Goal: Information Seeking & Learning: Check status

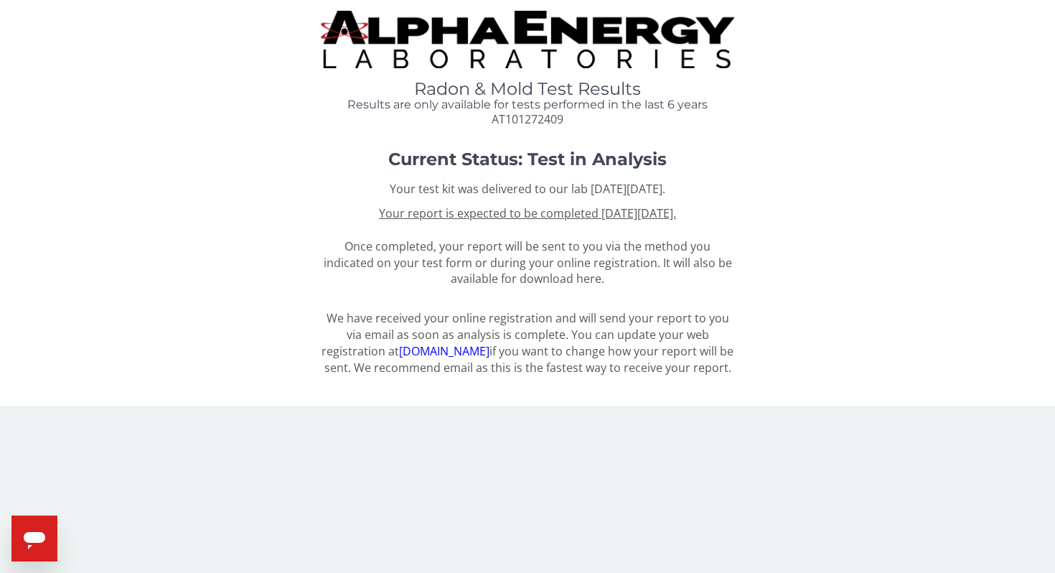
scroll to position [964, 0]
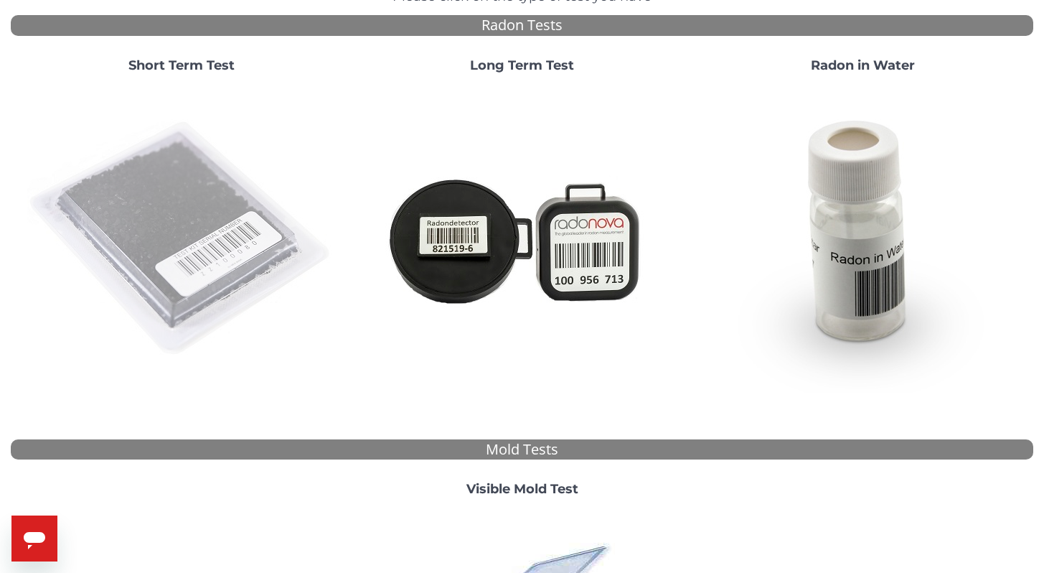
scroll to position [148, 0]
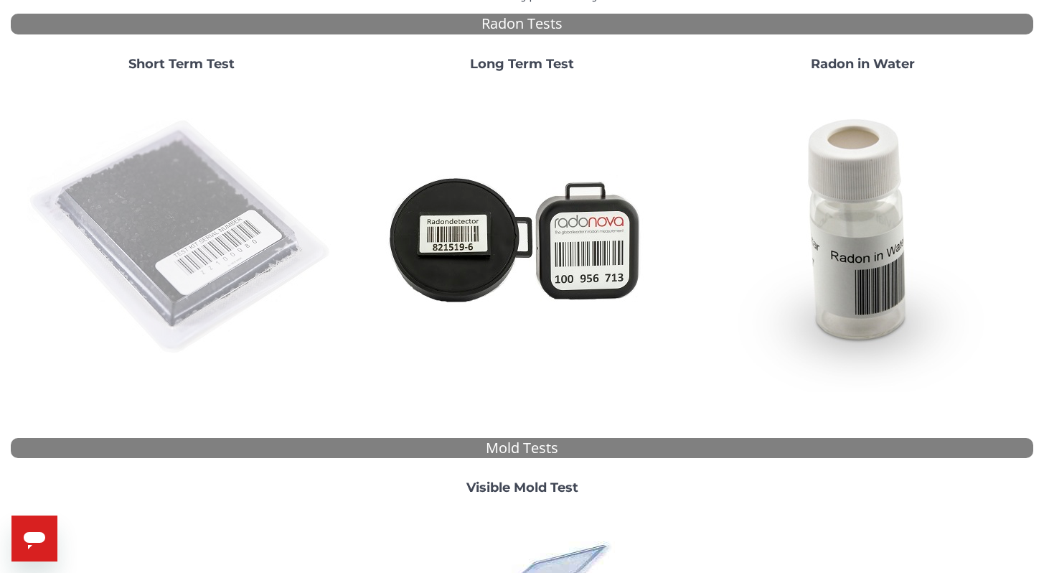
click at [172, 288] on img at bounding box center [181, 237] width 309 height 309
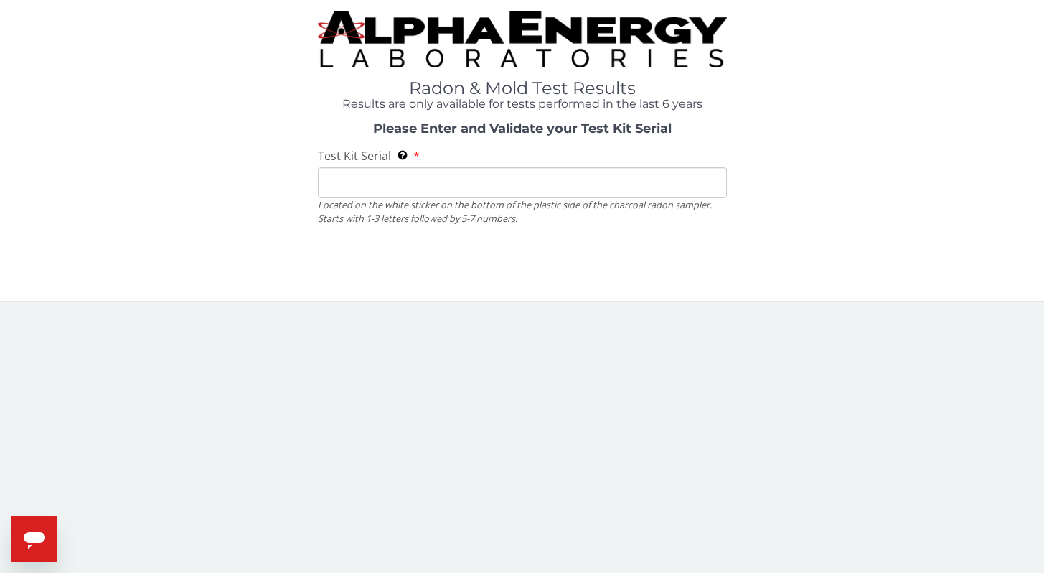
scroll to position [0, 0]
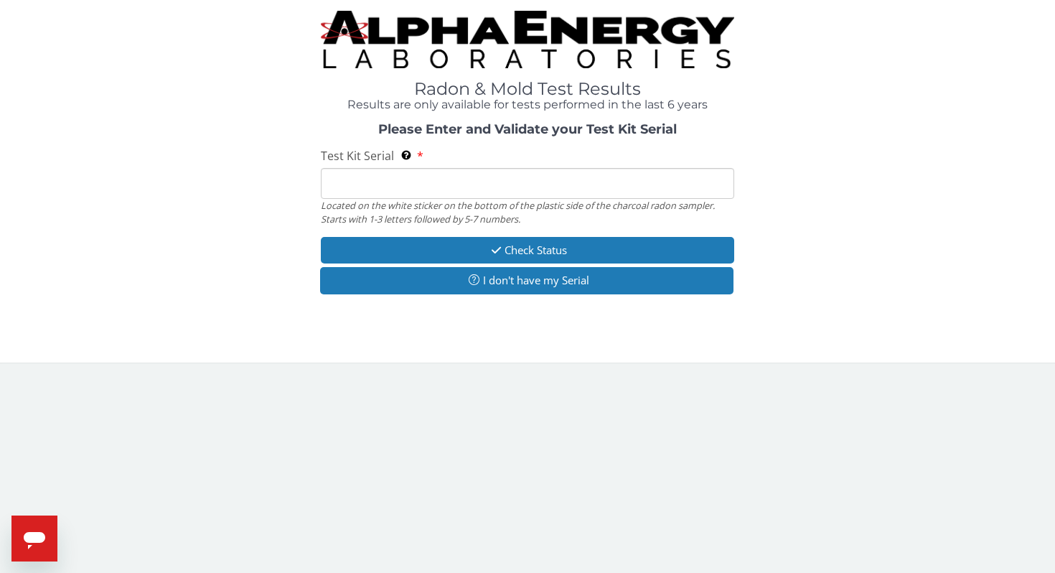
click at [363, 182] on input "Test Kit Serial Located on the white sticker on the bottom of the plastic side …" at bounding box center [527, 183] width 413 height 31
type input "AA768444"
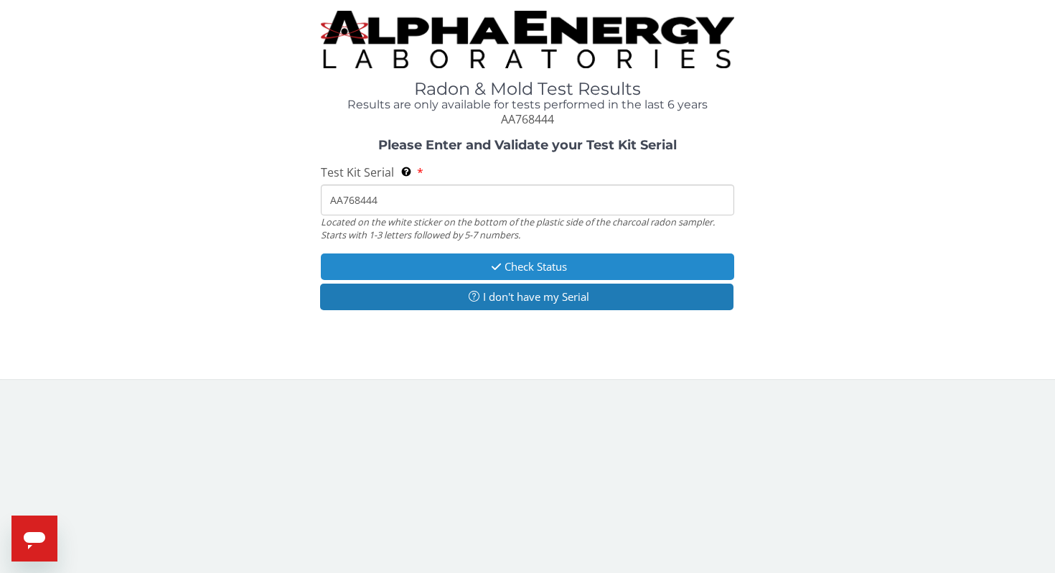
click at [507, 262] on button "Check Status" at bounding box center [527, 266] width 413 height 27
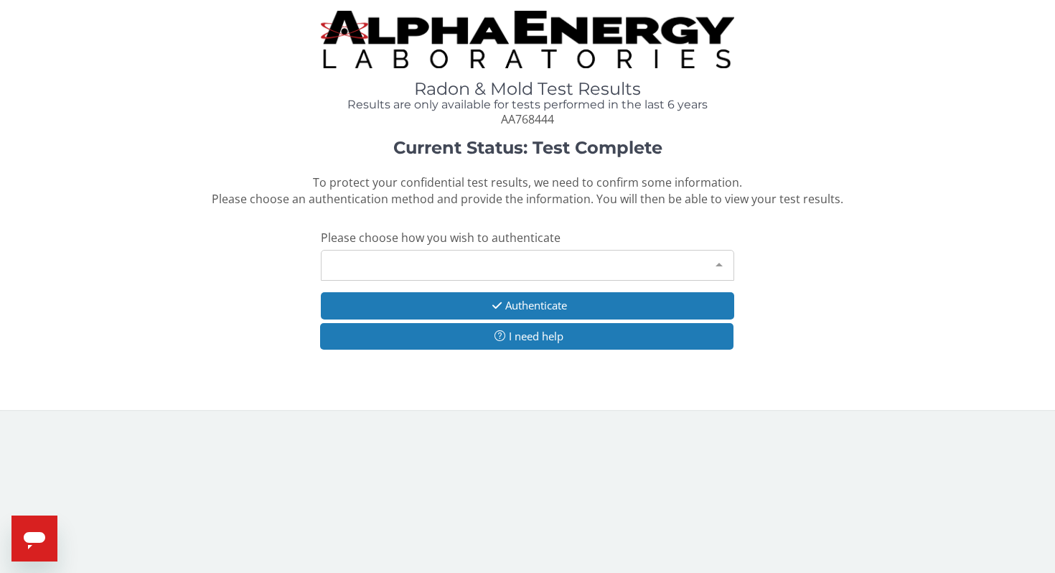
click at [386, 266] on div "Please make a selection" at bounding box center [527, 265] width 413 height 31
click at [450, 262] on div "Please make a selection" at bounding box center [527, 265] width 413 height 31
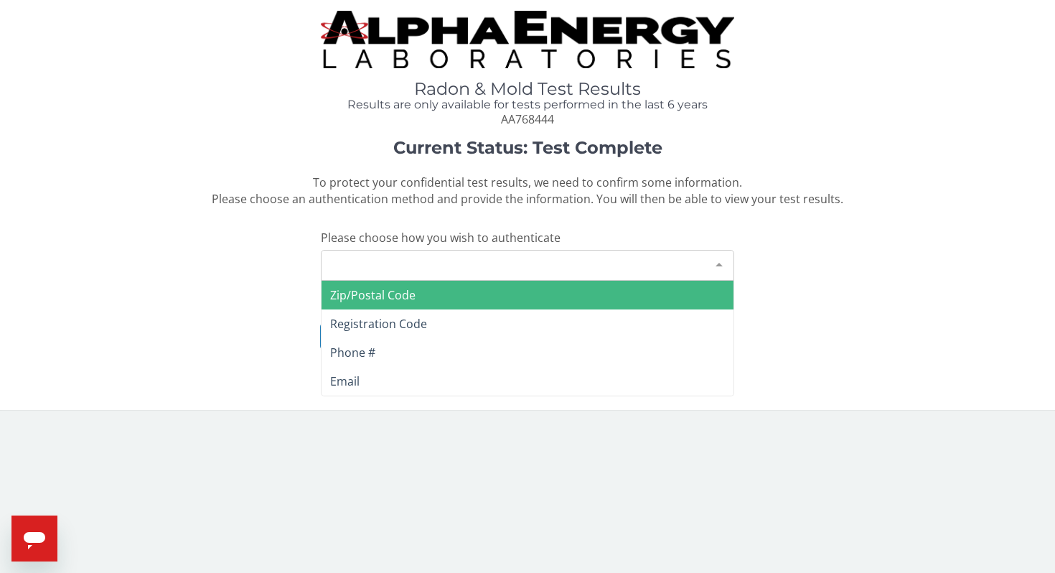
click at [406, 296] on span "Zip/Postal Code" at bounding box center [372, 295] width 85 height 16
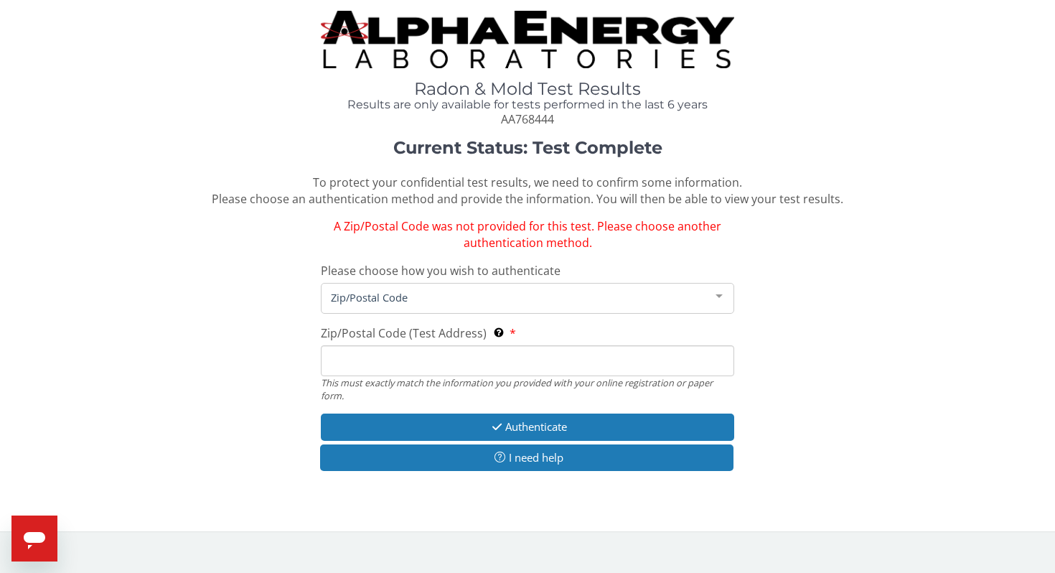
click at [372, 363] on input "Zip/Postal Code (Test Address) This must exactly match the information you prov…" at bounding box center [527, 360] width 413 height 31
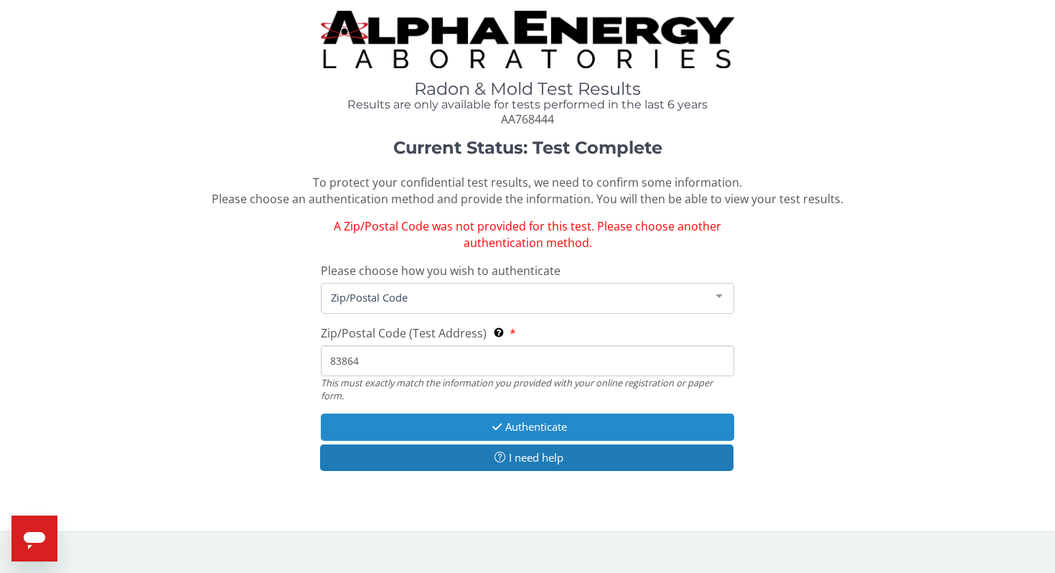
click at [510, 426] on button "Authenticate" at bounding box center [527, 426] width 413 height 27
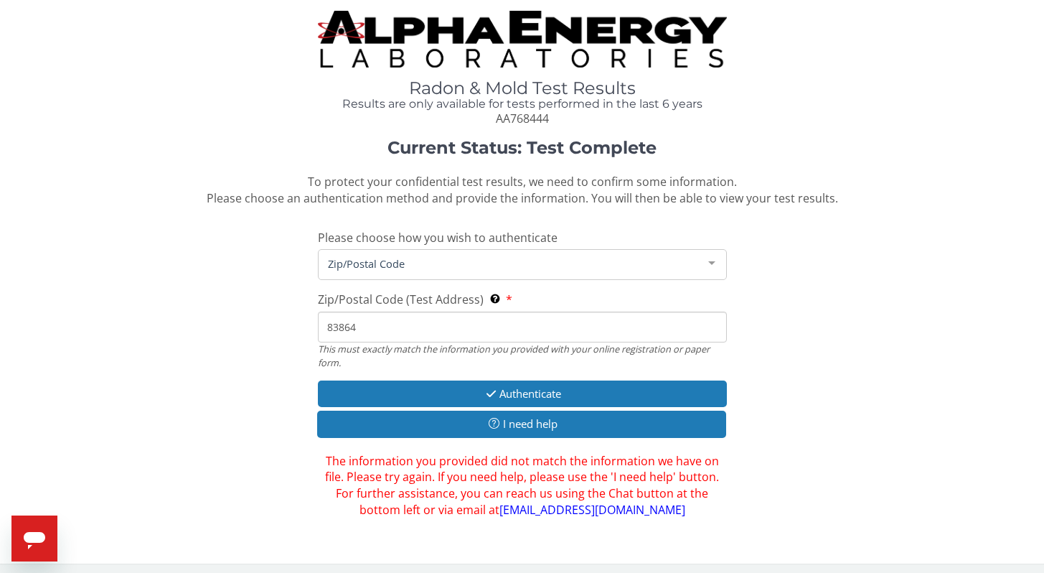
scroll to position [5, 0]
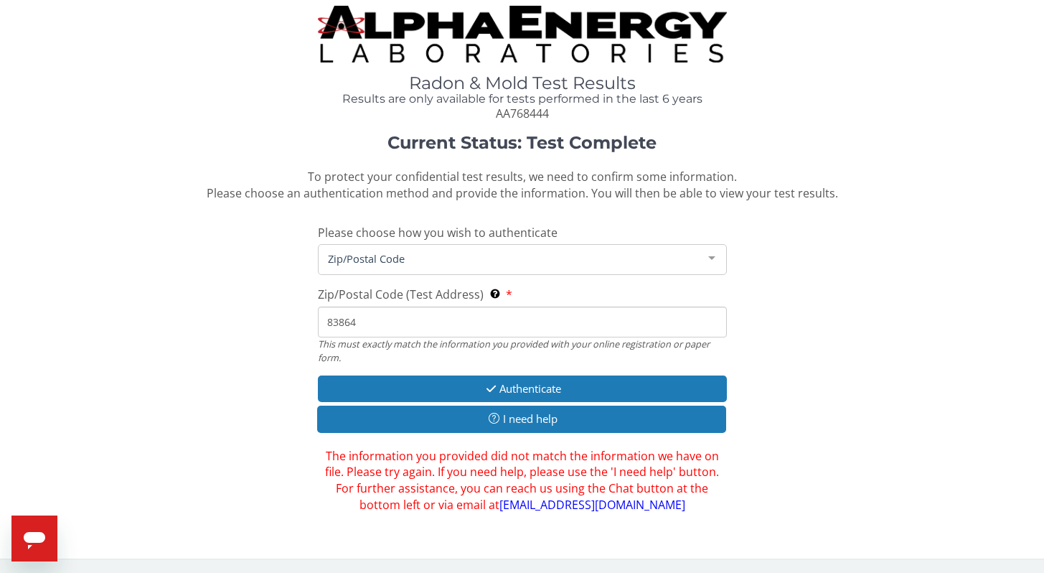
click at [376, 320] on input "83864" at bounding box center [522, 321] width 409 height 31
type input "8"
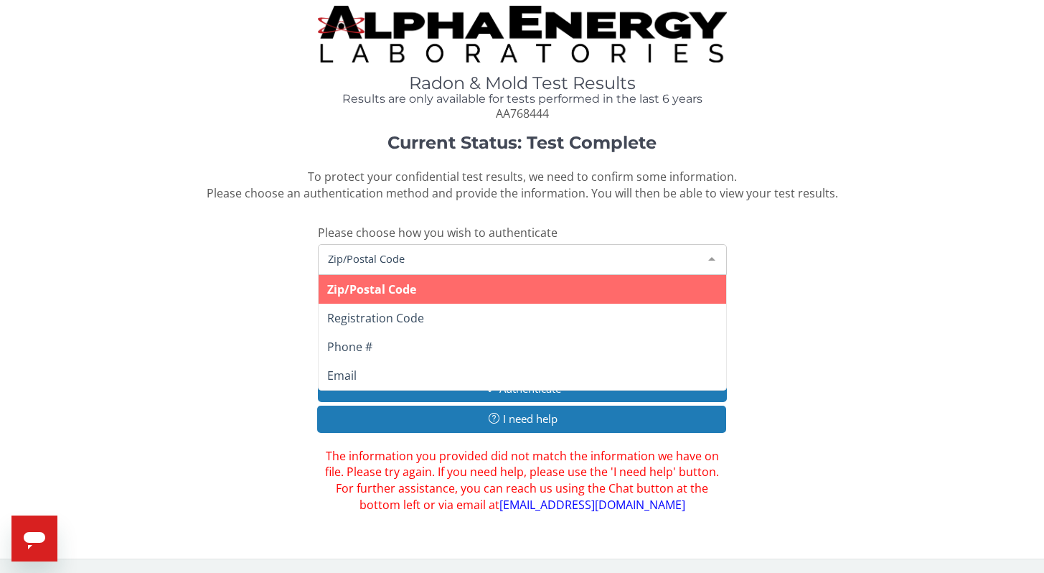
click at [702, 255] on div at bounding box center [712, 258] width 29 height 27
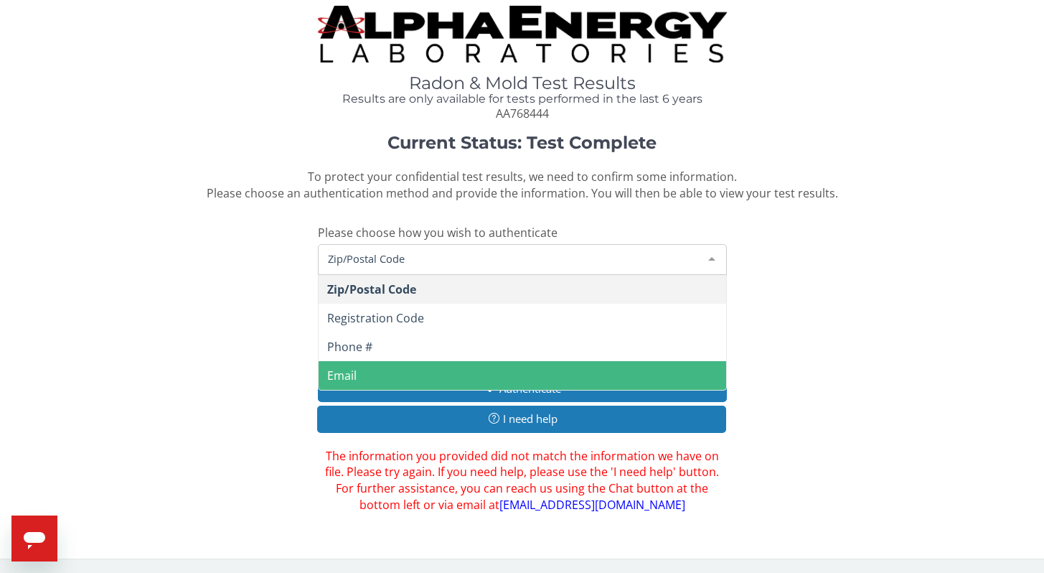
click at [399, 371] on span "Email" at bounding box center [523, 375] width 408 height 29
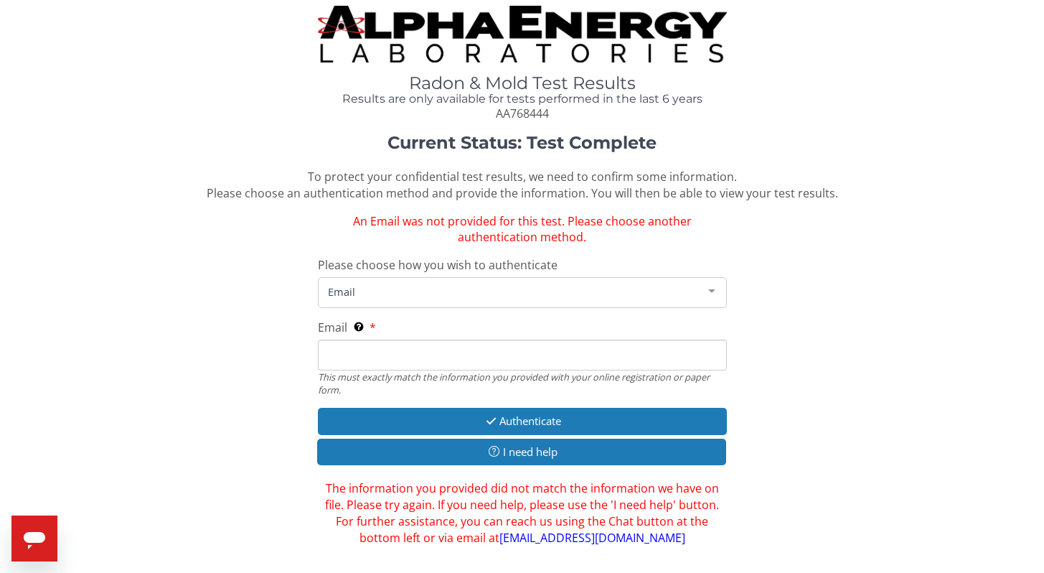
click at [396, 358] on input "Email This must exactly match the information you provided with your online reg…" at bounding box center [522, 354] width 409 height 31
type input "shannonlarson1115@gmail.com"
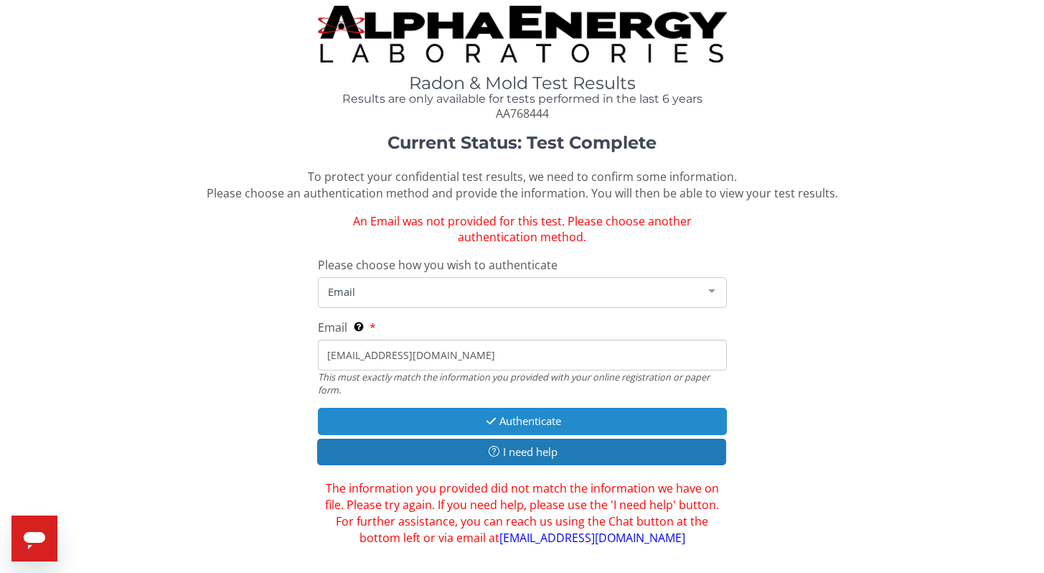
click at [467, 424] on button "Authenticate" at bounding box center [522, 421] width 409 height 27
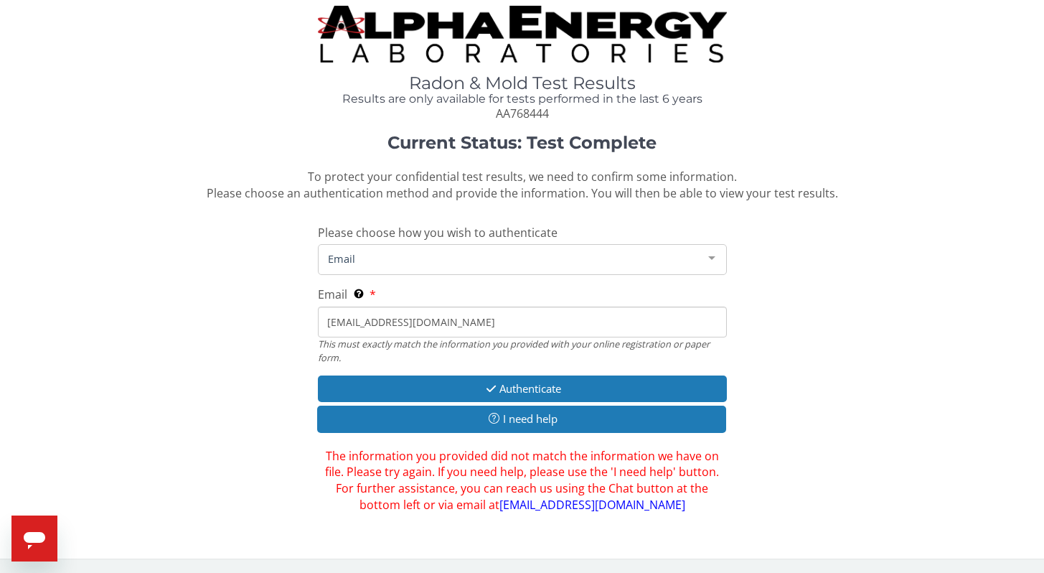
click at [35, 536] on icon "Open messaging window" at bounding box center [35, 540] width 22 height 17
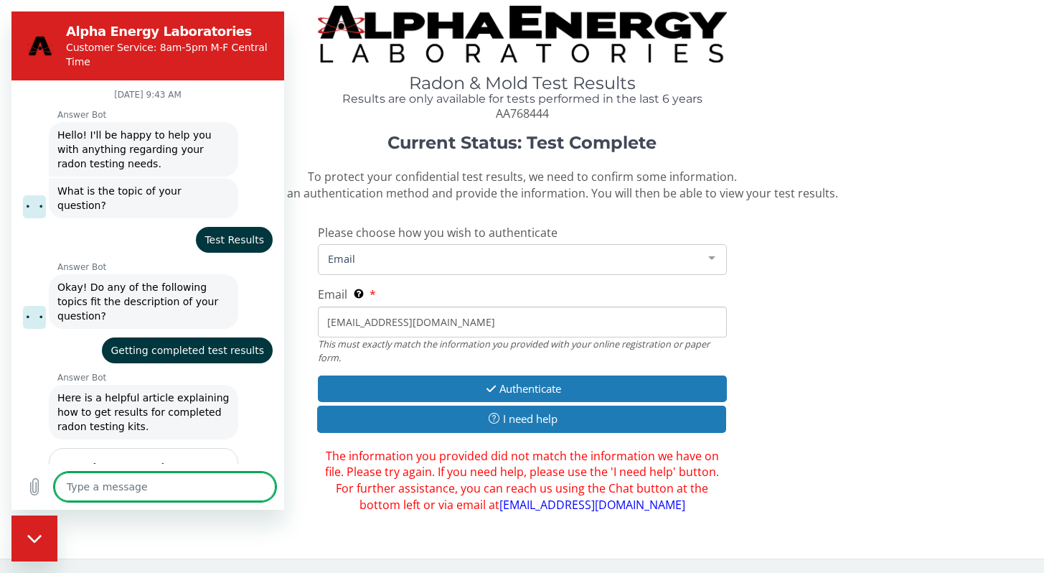
scroll to position [956, 0]
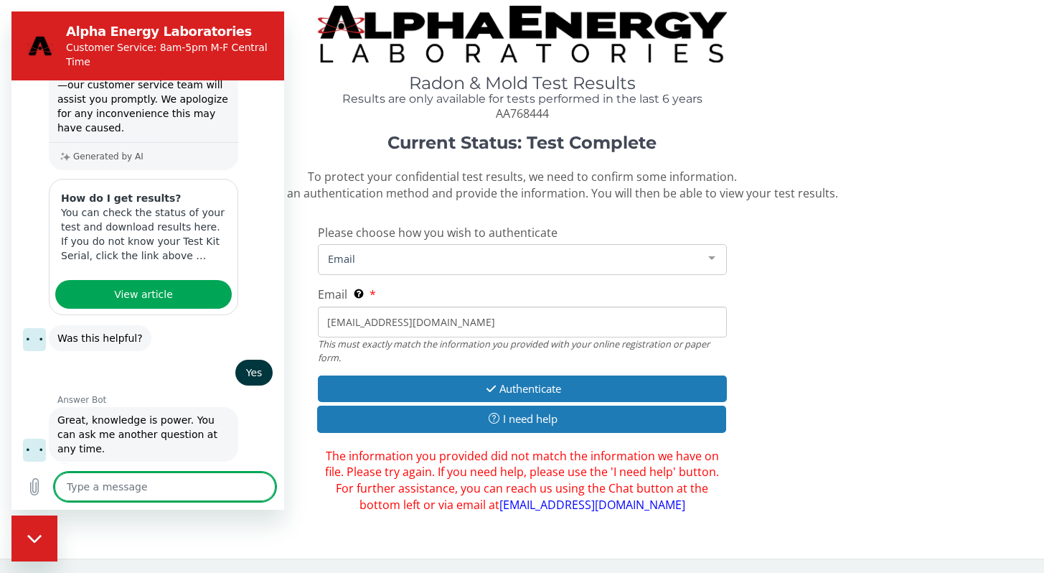
type textarea "I"
type textarea "x"
type textarea "I"
type textarea "x"
type textarea "I a"
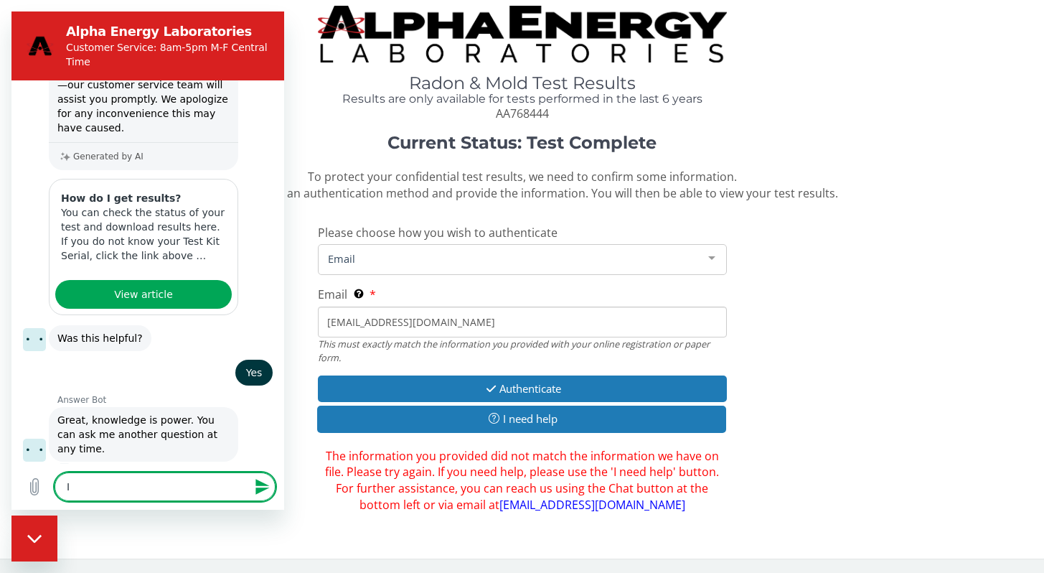
type textarea "x"
type textarea "I am"
type textarea "x"
type textarea "I am"
type textarea "x"
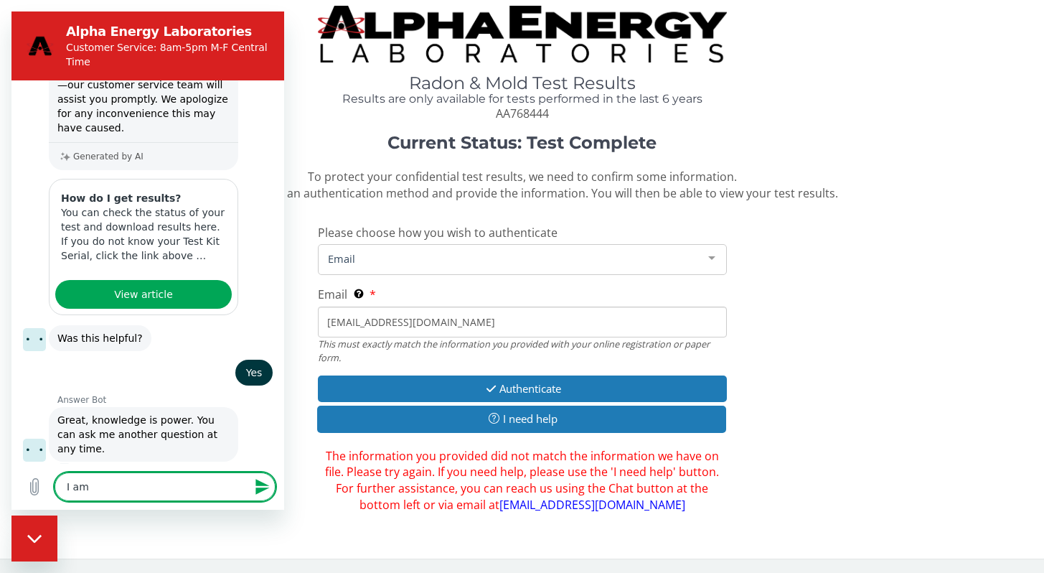
type textarea "I am s"
type textarea "x"
type textarea "I am st"
type textarea "x"
type textarea "I am sti"
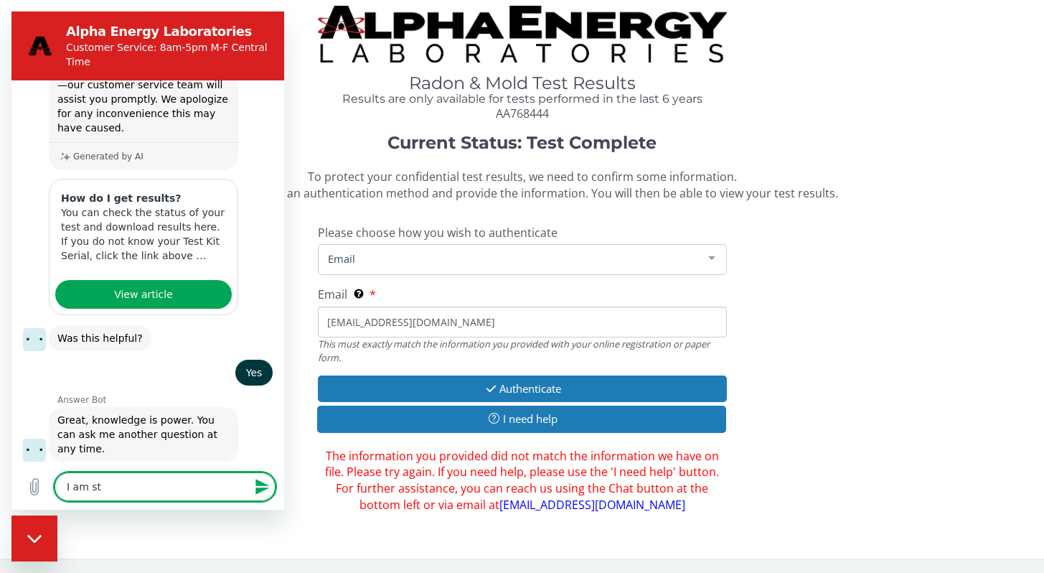
type textarea "x"
type textarea "I am stil"
type textarea "x"
type textarea "I am still"
type textarea "x"
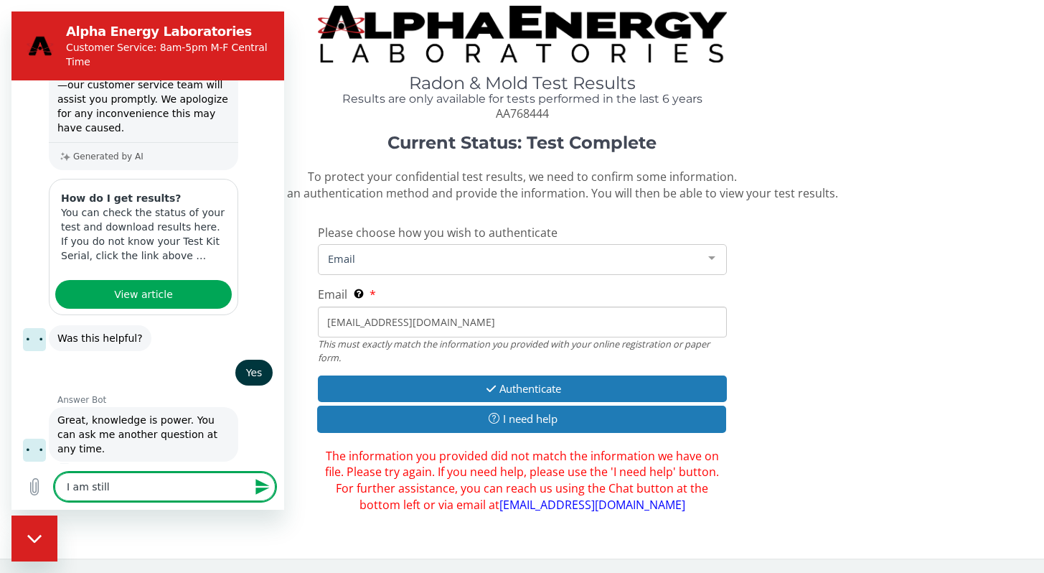
type textarea "I am still"
type textarea "x"
type textarea "I am still n"
type textarea "x"
type textarea "I am still no"
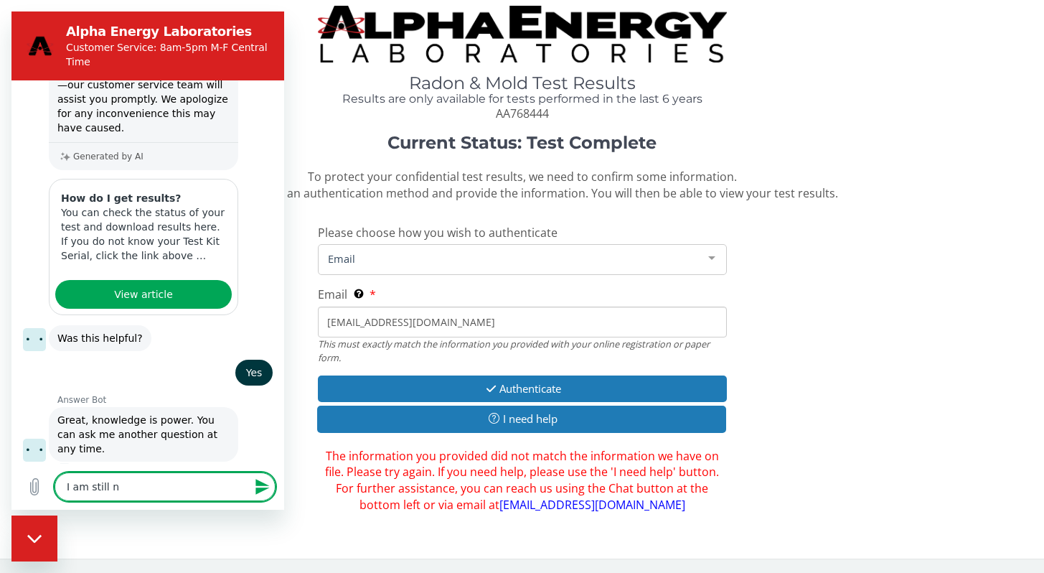
type textarea "x"
type textarea "I am still not"
type textarea "x"
type textarea "I am still not"
type textarea "x"
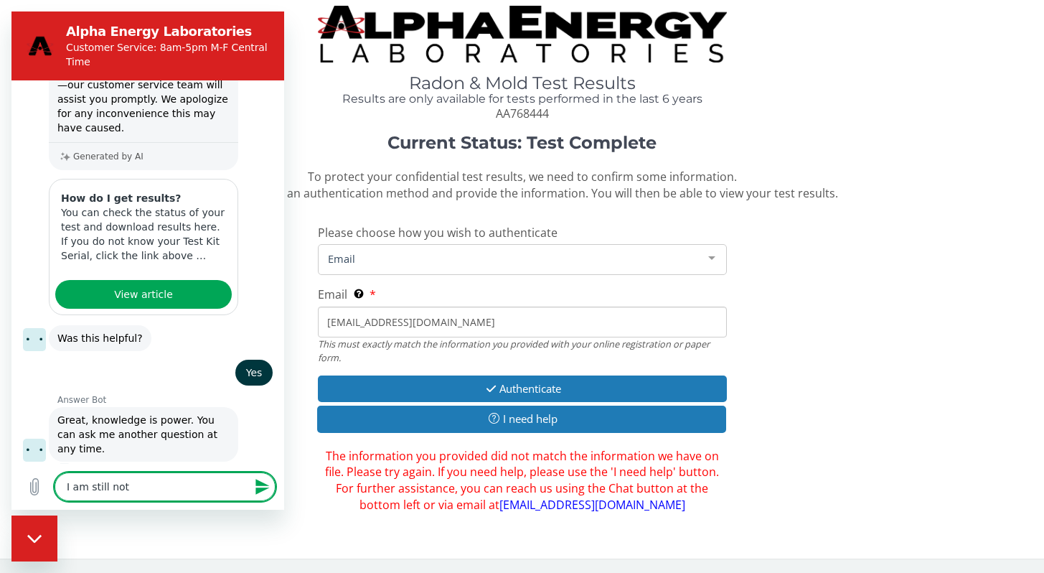
type textarea "I am still not a"
type textarea "x"
type textarea "I am still not ab"
type textarea "x"
type textarea "I am still not abl"
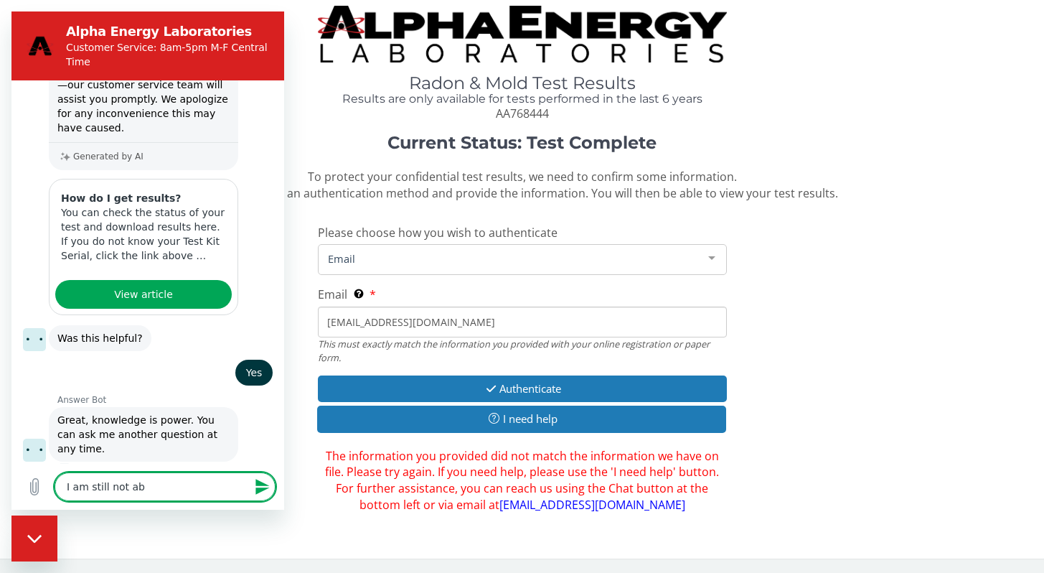
type textarea "x"
type textarea "I am still not able"
type textarea "x"
type textarea "I am still not able"
type textarea "x"
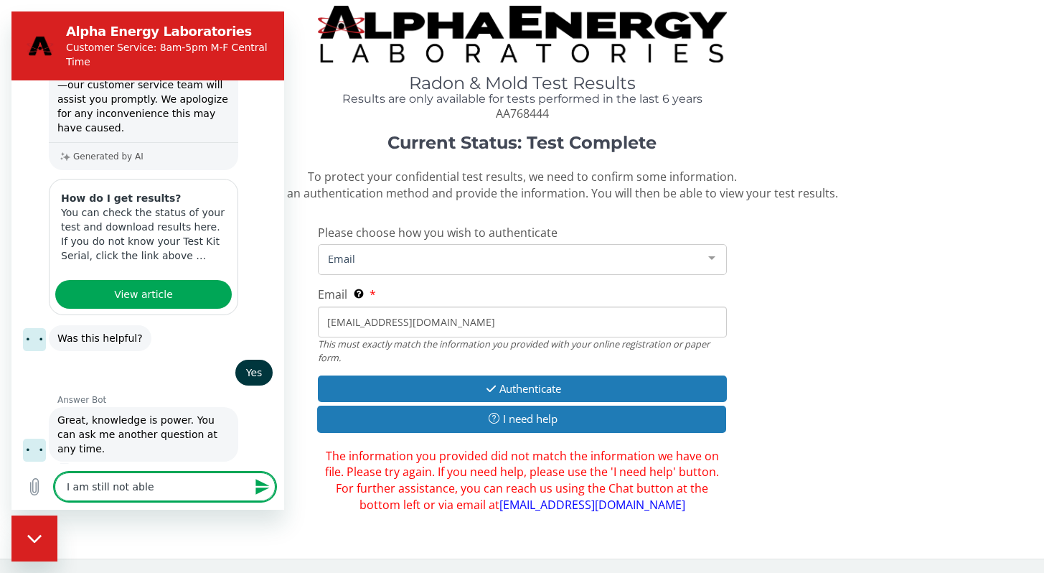
type textarea "I am still not able t"
type textarea "x"
type textarea "I am still not able to"
type textarea "x"
type textarea "I am still not able to"
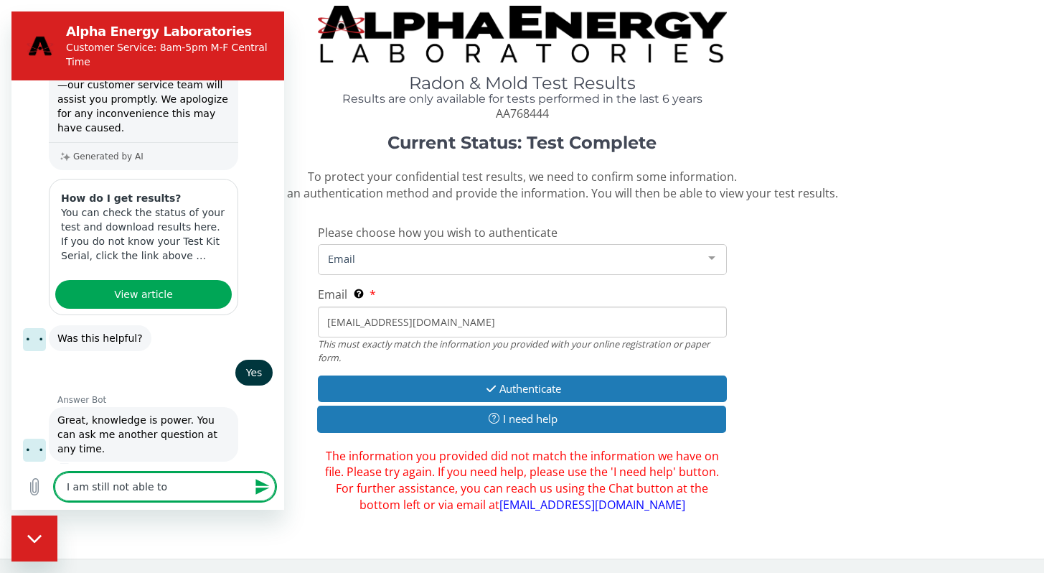
type textarea "x"
type textarea "I am still not able to a"
type textarea "x"
type textarea "I am still not able to au"
type textarea "x"
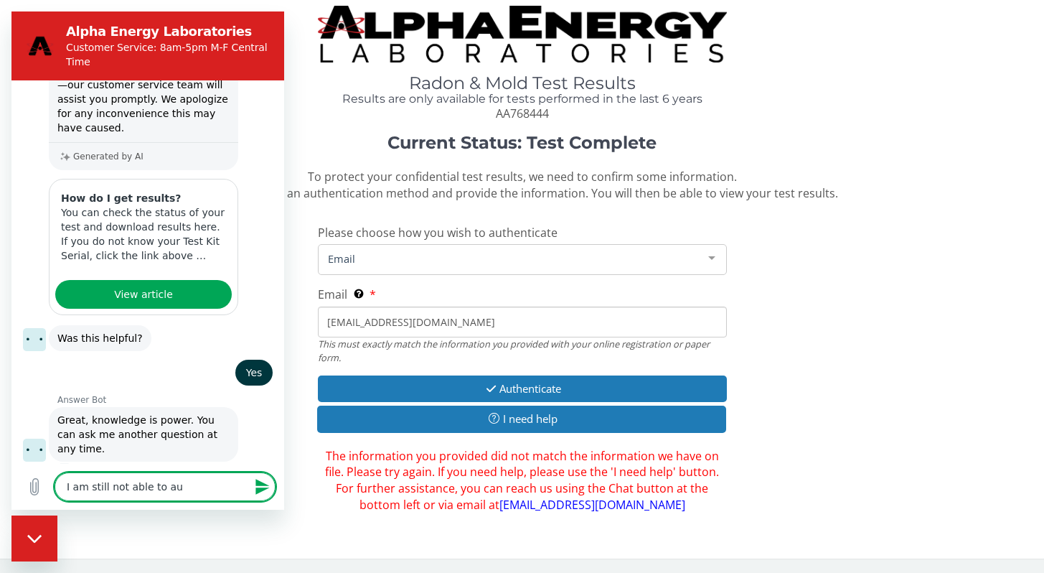
type textarea "I am still not able to aut"
type textarea "x"
type textarea "I am still not able to auth"
type textarea "x"
type textarea "I am still not able to authe"
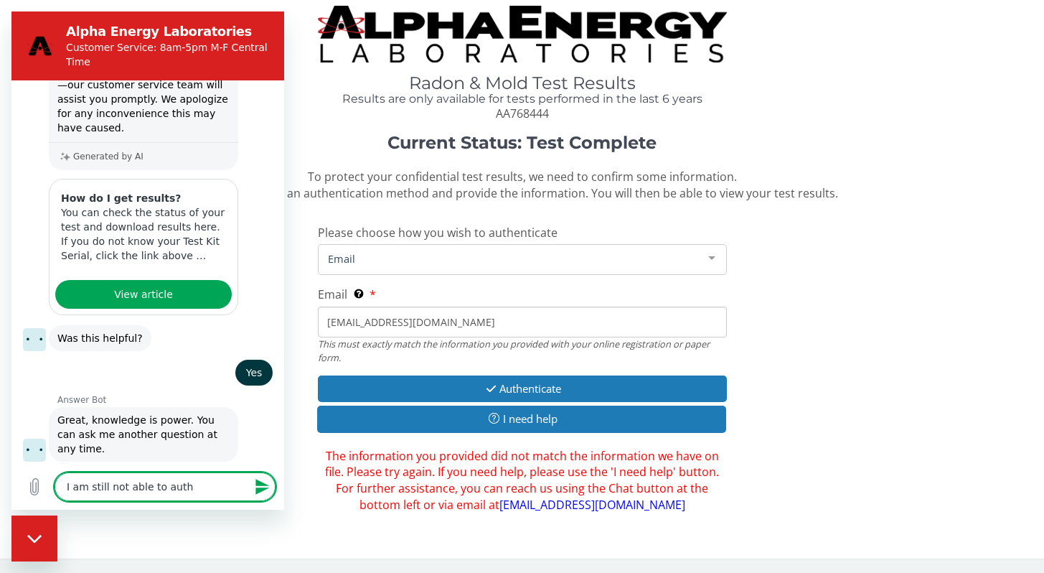
type textarea "x"
type textarea "I am still not able to authen"
type textarea "x"
type textarea "I am still not able to authent"
type textarea "x"
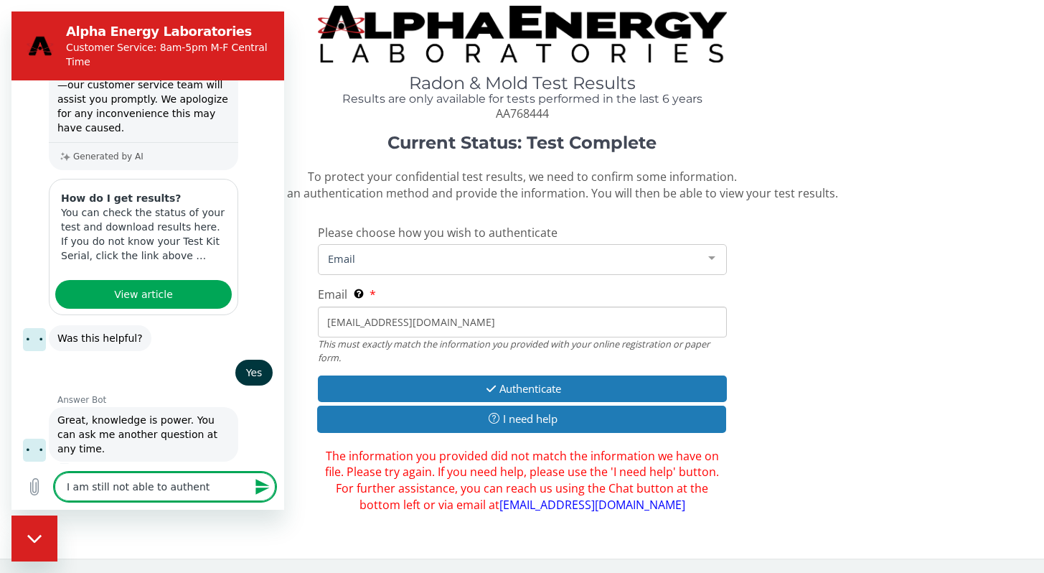
type textarea "I am still not able to authenti"
type textarea "x"
type textarea "I am still not able to authentic"
type textarea "x"
type textarea "I am still not able to authentica"
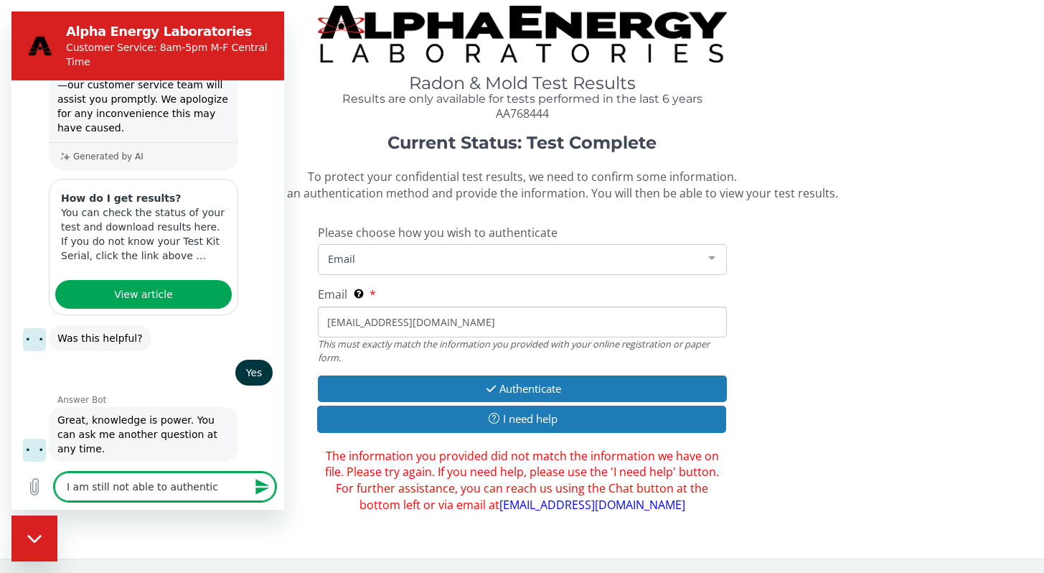
type textarea "x"
type textarea "I am still not able to authenticat"
type textarea "x"
type textarea "I am still not able to authenticate"
type textarea "x"
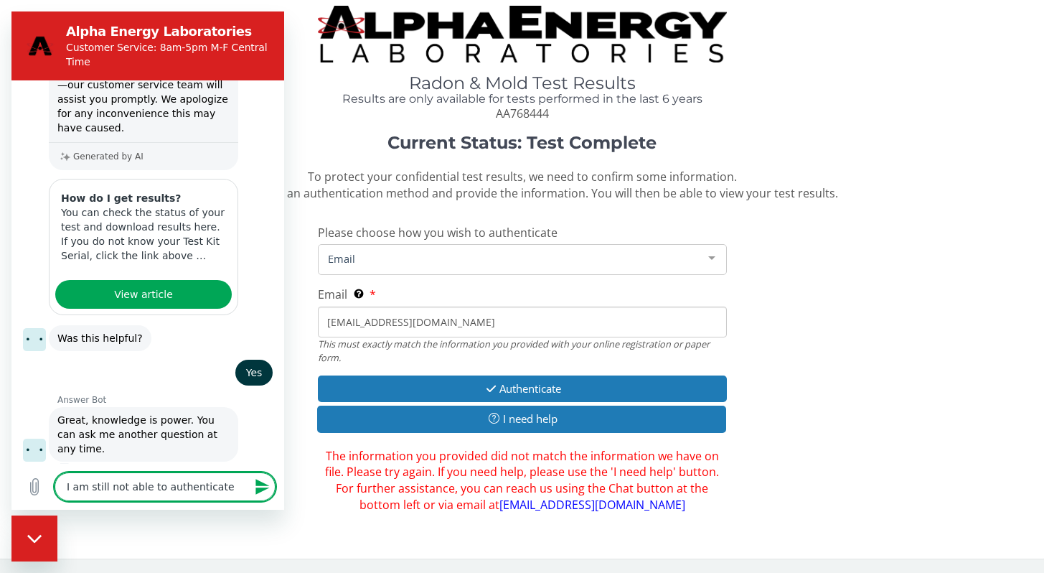
type textarea "I am still not able to authenticate"
type textarea "x"
type textarea "I am still not able to authenticate i"
type textarea "x"
type textarea "I am still not able to authenticate in"
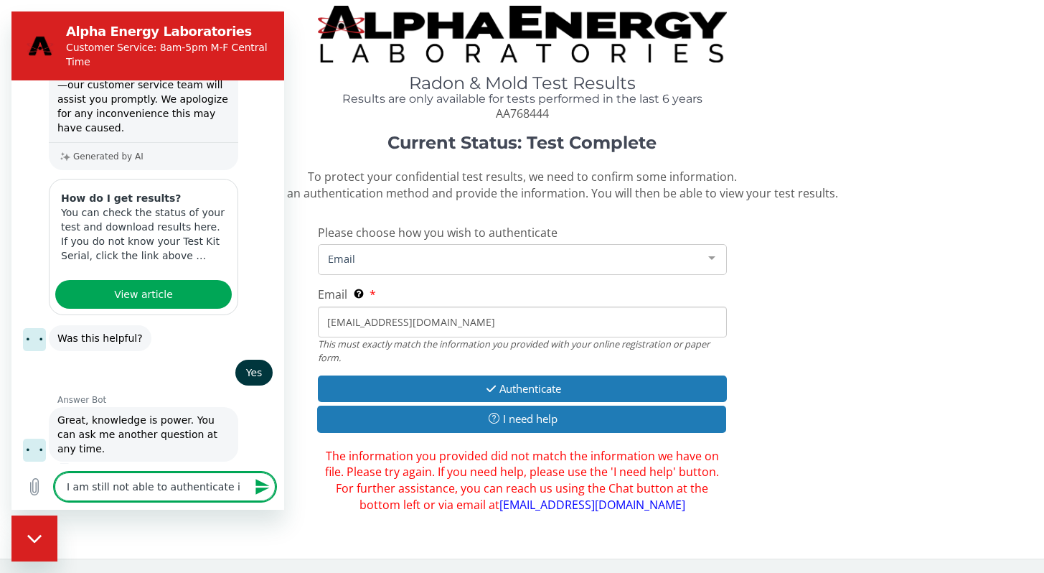
type textarea "x"
type textarea "I am still not able to authenticate in"
type textarea "x"
type textarea "I am still not able to authenticate in o"
type textarea "x"
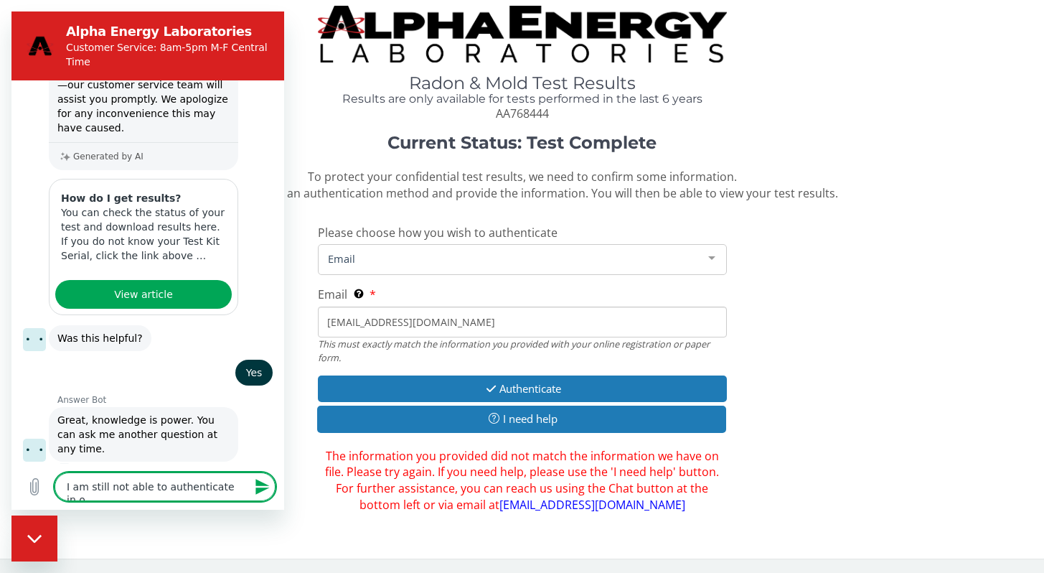
type textarea "I am still not able to authenticate in or"
type textarea "x"
type textarea "I am still not able to authenticate in ord"
type textarea "x"
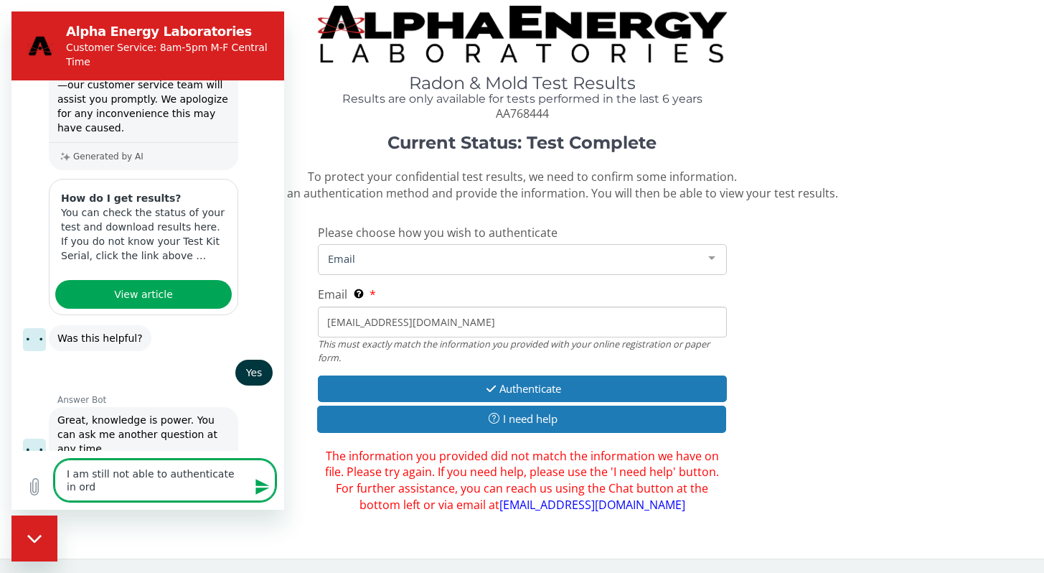
type textarea "I am still not able to authenticate in orde"
type textarea "x"
type textarea "I am still not able to authenticate in order"
type textarea "x"
type textarea "I am still not able to authenticate in order"
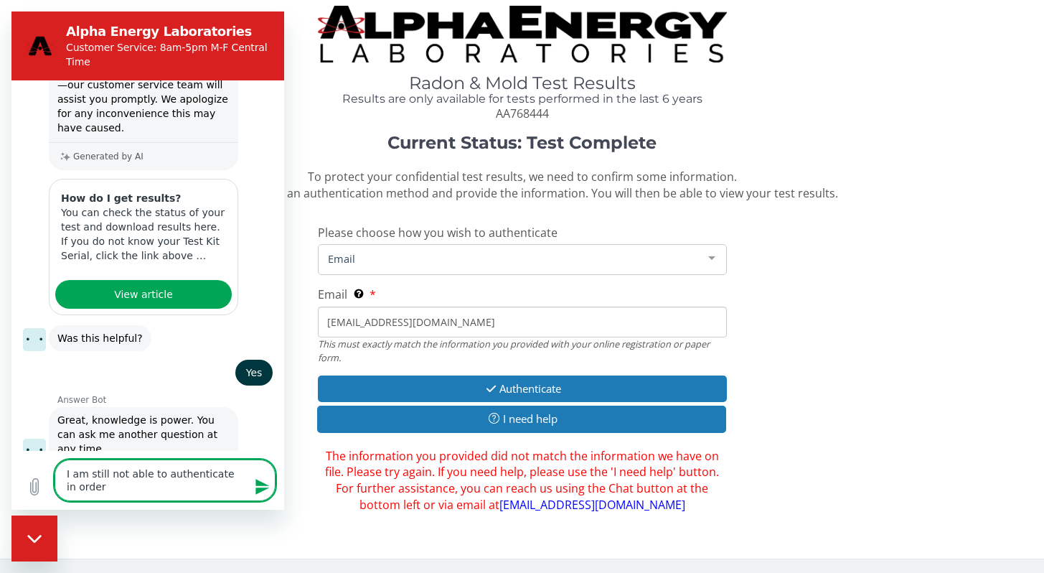
type textarea "x"
type textarea "I am still not able to authenticate in order t"
type textarea "x"
type textarea "I am still not able to authenticate in order to"
type textarea "x"
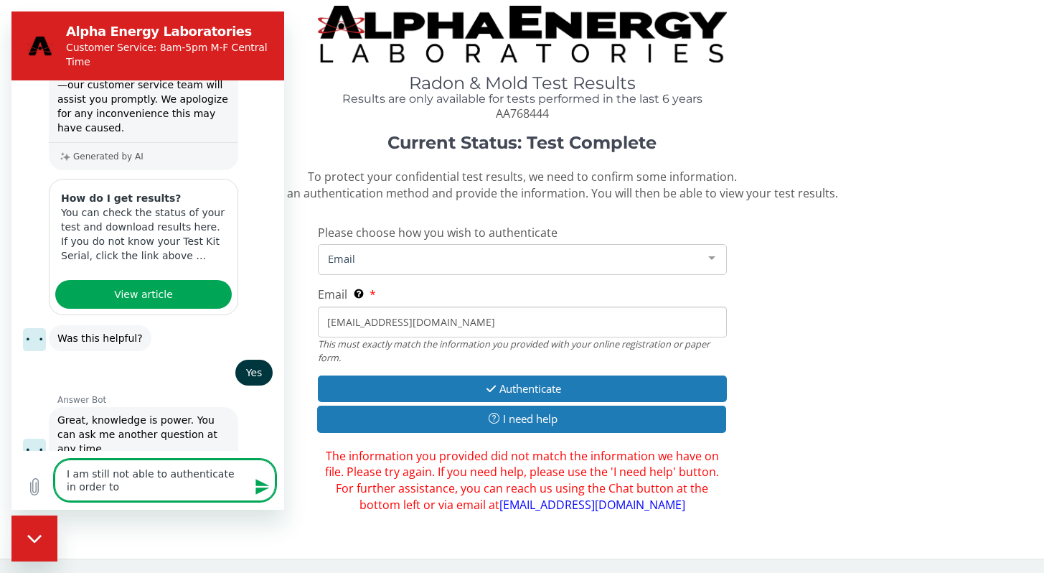
type textarea "I am still not able to authenticate in order to"
type textarea "x"
type textarea "I am still not able to authenticate in order to g"
type textarea "x"
type textarea "I am still not able to authenticate in order to ge"
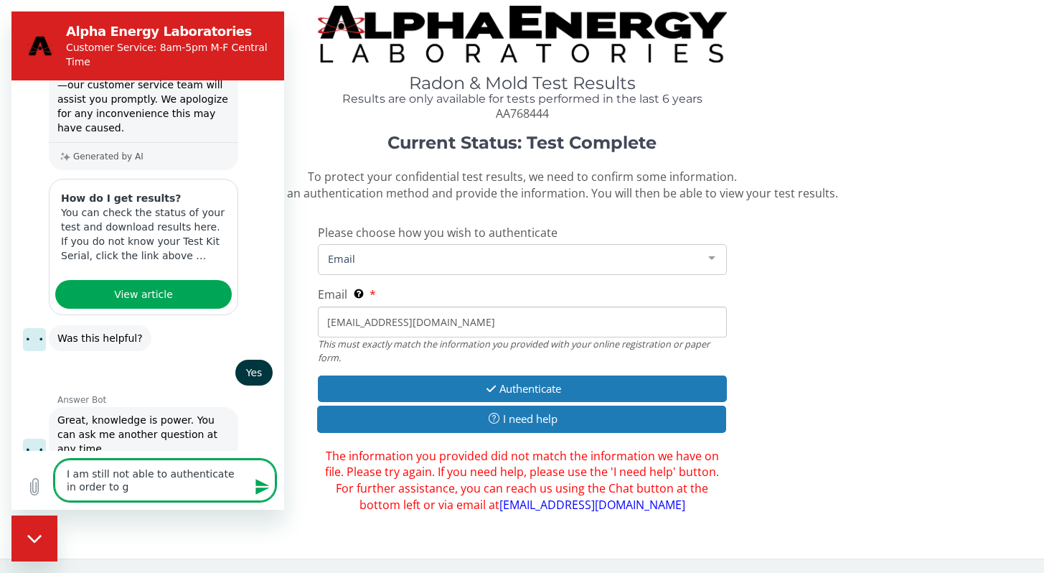
type textarea "x"
type textarea "I am still not able to authenticate in order to get"
type textarea "x"
type textarea "I am still not able to authenticate in order to get"
type textarea "x"
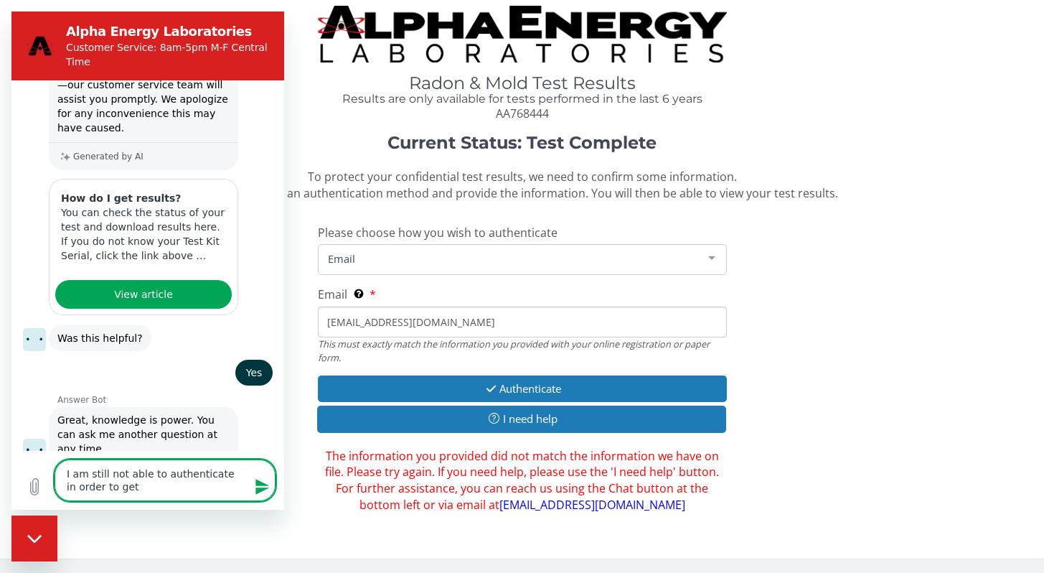
type textarea "I am still not able to authenticate in order to get m"
type textarea "x"
type textarea "I am still not able to authenticate in order to get my"
type textarea "x"
type textarea "I am still not able to authenticate in order to get my"
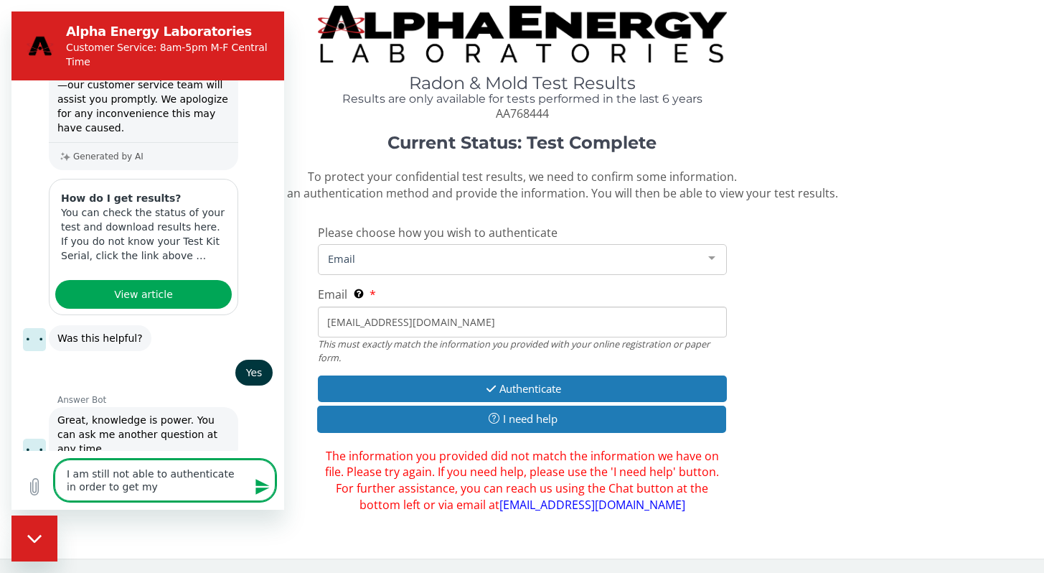
type textarea "x"
type textarea "I am still not able to authenticate in order to get my t"
type textarea "x"
type textarea "I am still not able to authenticate in order to get my te"
type textarea "x"
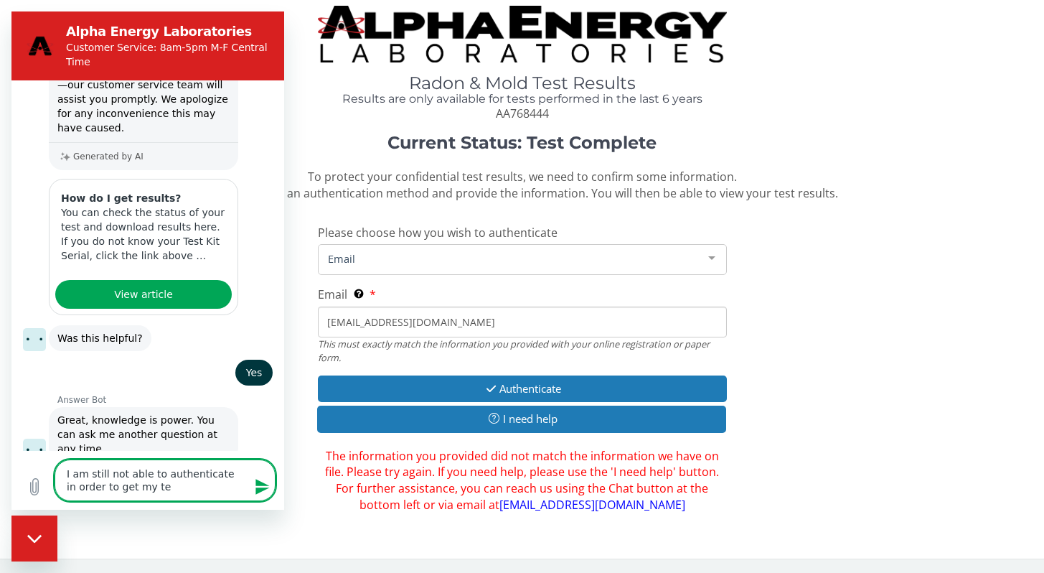
type textarea "I am still not able to authenticate in order to get my tes"
type textarea "x"
type textarea "I am still not able to authenticate in order to get my test"
type textarea "x"
type textarea "I am still not able to authenticate in order to get my test"
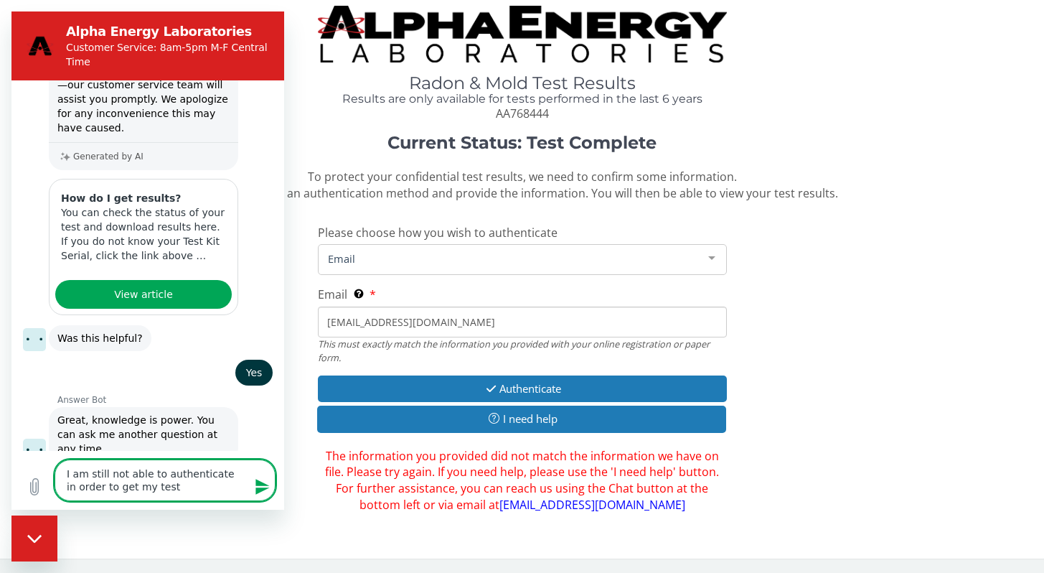
type textarea "x"
type textarea "I am still not able to authenticate in order to get my test r"
type textarea "x"
type textarea "I am still not able to authenticate in order to get my test re"
type textarea "x"
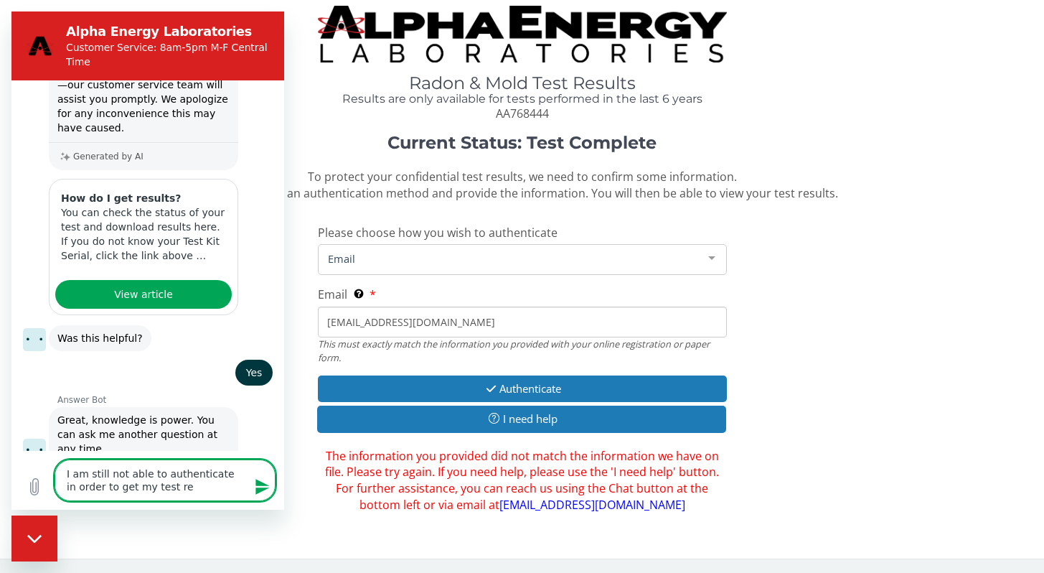
type textarea "I am still not able to authenticate in order to get my test res"
type textarea "x"
type textarea "I am still not able to authenticate in order to get my test resu"
type textarea "x"
type textarea "I am still not able to authenticate in order to get my test resul"
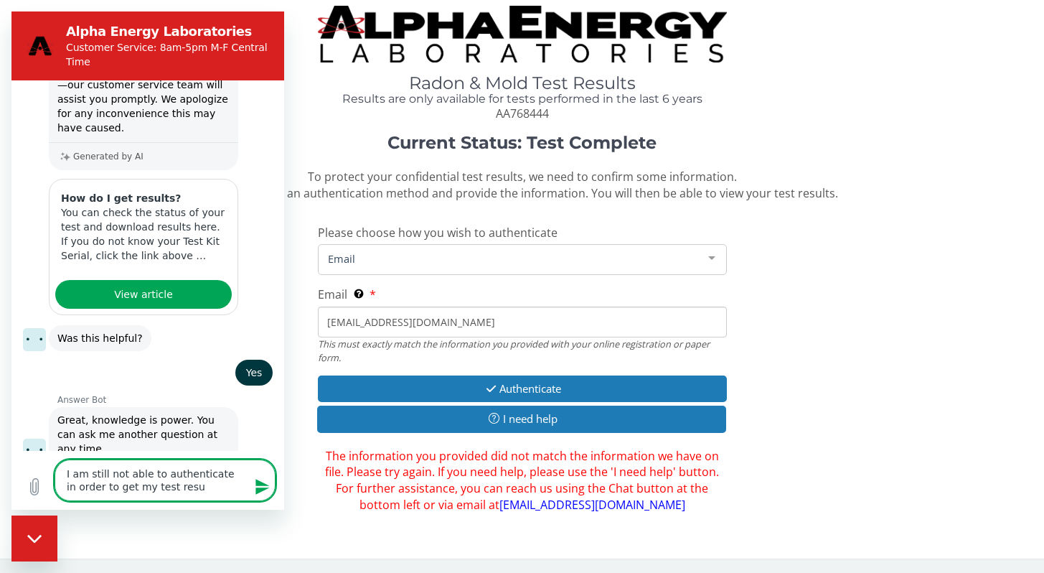
type textarea "x"
type textarea "I am still not able to authenticate in order to get my test result"
type textarea "x"
type textarea "I am still not able to authenticate in order to get my test results"
type textarea "x"
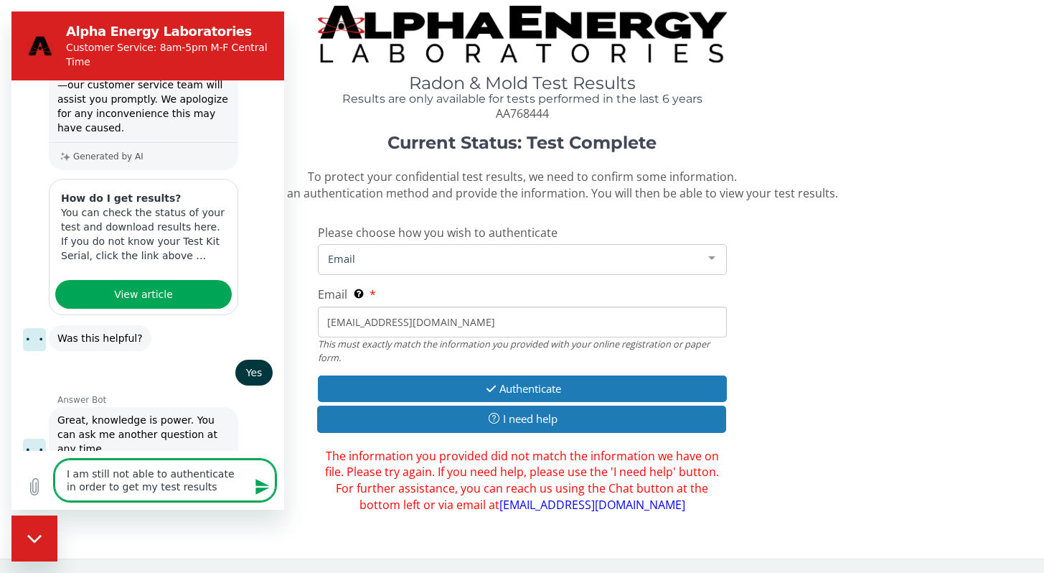
type textarea "I am still not able to authenticate in order to get my test results."
type textarea "x"
type textarea "I am still not able to authenticate in order to get my test results."
type textarea "x"
type textarea "I am still not able to authenticate in order to get my test results."
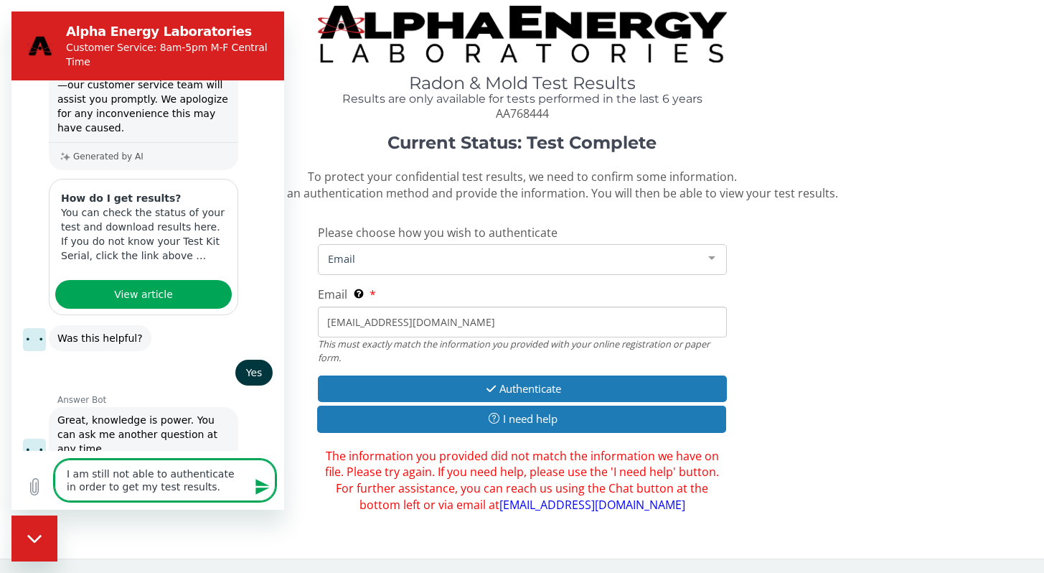
type textarea "x"
type textarea "I am still not able to authenticate in order to get my test results. I"
type textarea "x"
type textarea "I am still not able to authenticate in order to get my test results. I"
type textarea "x"
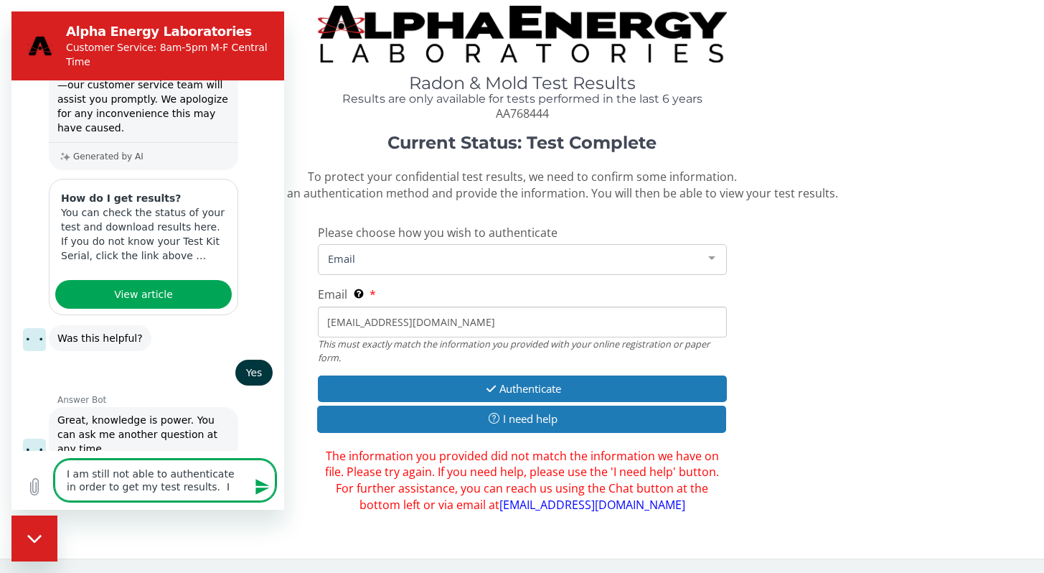
type textarea "I am still not able to authenticate in order to get my test results. I h"
type textarea "x"
type textarea "I am still not able to authenticate in order to get my test results. I ha"
type textarea "x"
type textarea "I am still not able to authenticate in order to get my test results. I hav"
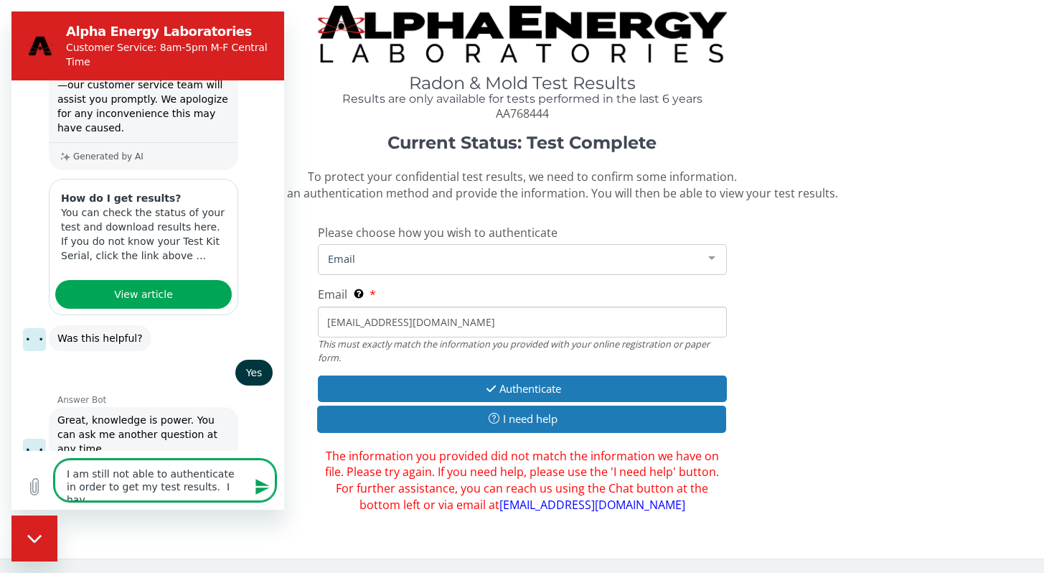
type textarea "x"
type textarea "I am still not able to authenticate in order to get my test results. I have"
type textarea "x"
type textarea "I am still not able to authenticate in order to get my test results. I have"
type textarea "x"
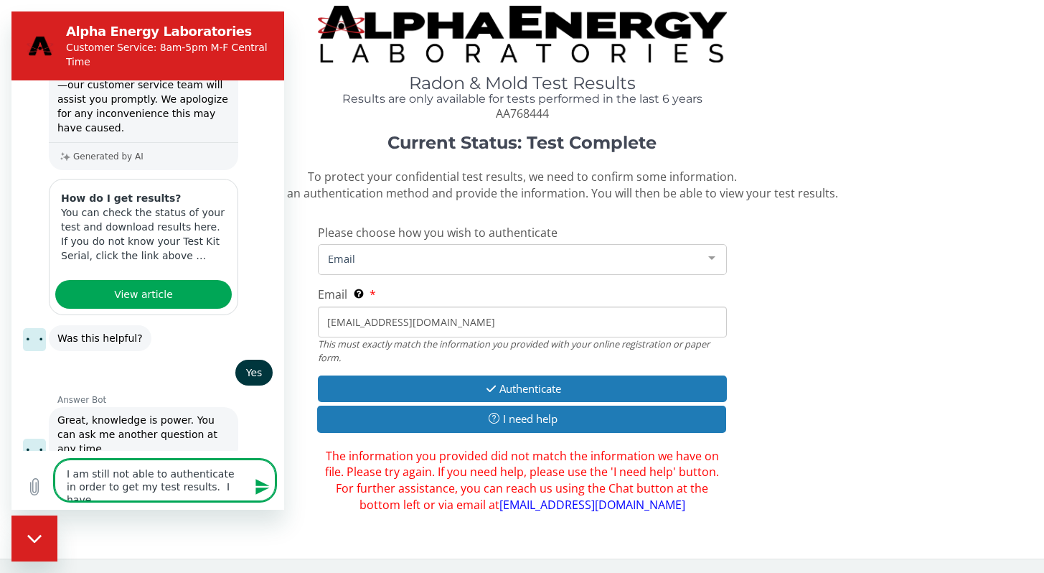
type textarea "I am still not able to authenticate in order to get my test results. I have t"
type textarea "x"
type textarea "I am still not able to authenticate in order to get my test results. I have tr"
type textarea "x"
type textarea "I am still not able to authenticate in order to get my test results. I have tri"
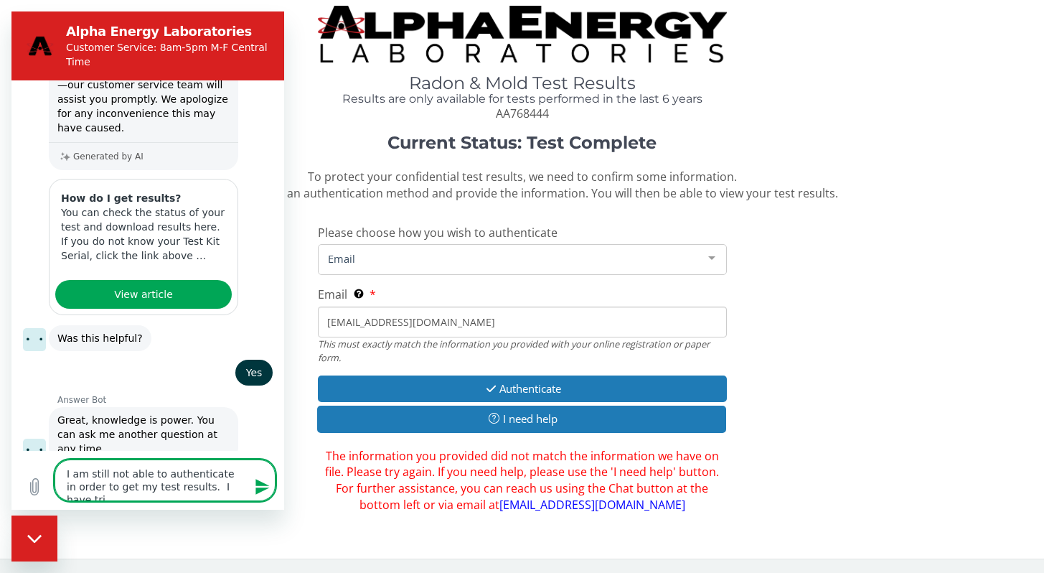
type textarea "x"
type textarea "I am still not able to authenticate in order to get my test results. I have trie"
type textarea "x"
type textarea "I am still not able to authenticate in order to get my test results. I have tri…"
type textarea "x"
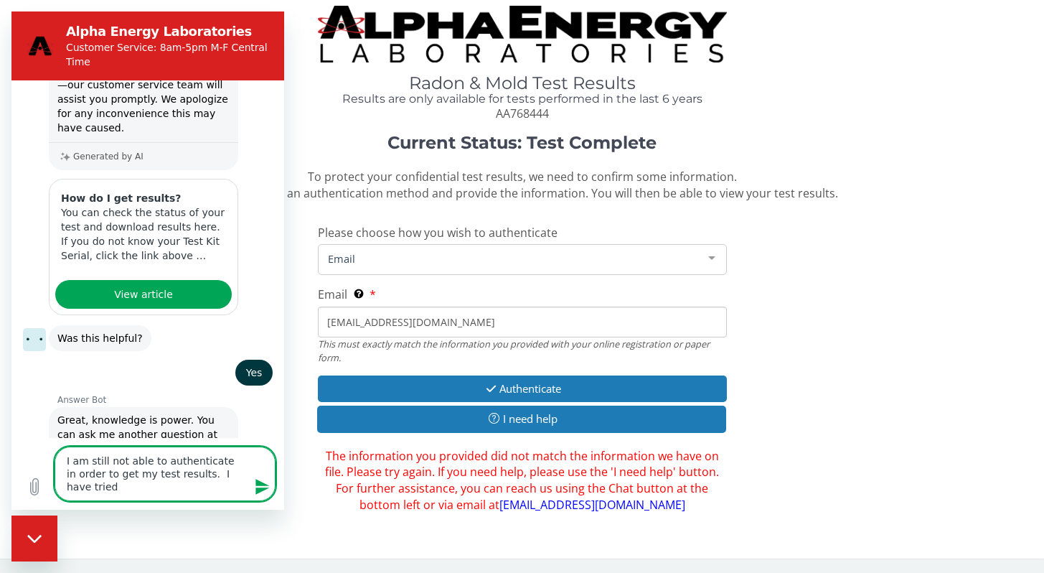
type textarea "I am still not able to authenticate in order to get my test results. I have tri…"
type textarea "x"
type textarea "I am still not able to authenticate in order to get my test results. I have tri…"
type textarea "x"
type textarea "I am still not able to authenticate in order to get my test results. I have tri…"
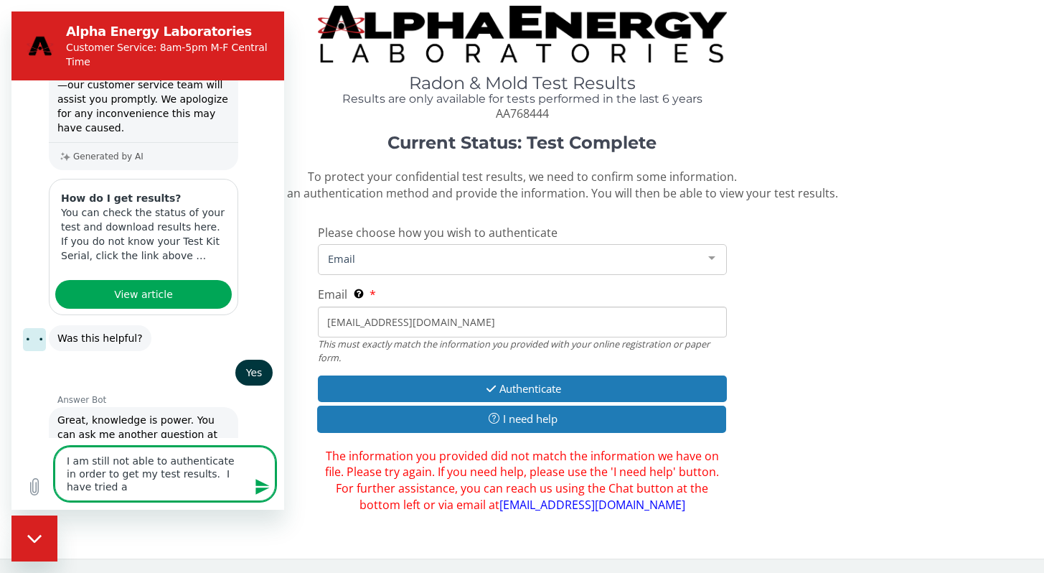
type textarea "x"
type textarea "I am still not able to authenticate in order to get my test results. I have tri…"
type textarea "x"
type textarea "I am still not able to authenticate in order to get my test results. I have tri…"
type textarea "x"
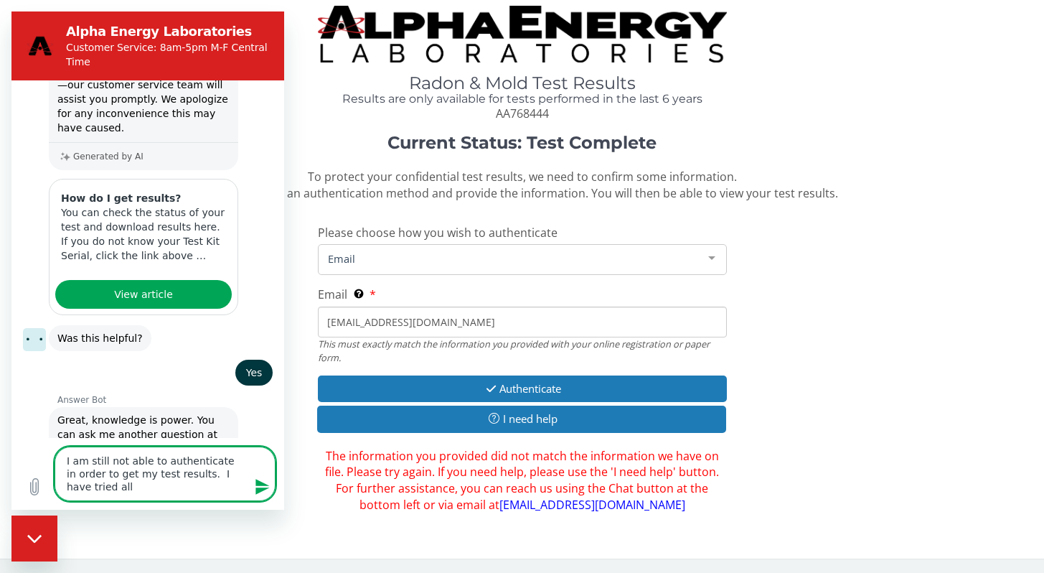
type textarea "I am still not able to authenticate in order to get my test results. I have tri…"
type textarea "x"
type textarea "I am still not able to authenticate in order to get my test results. I have tri…"
type textarea "x"
type textarea "I am still not able to authenticate in order to get my test results. I have tri…"
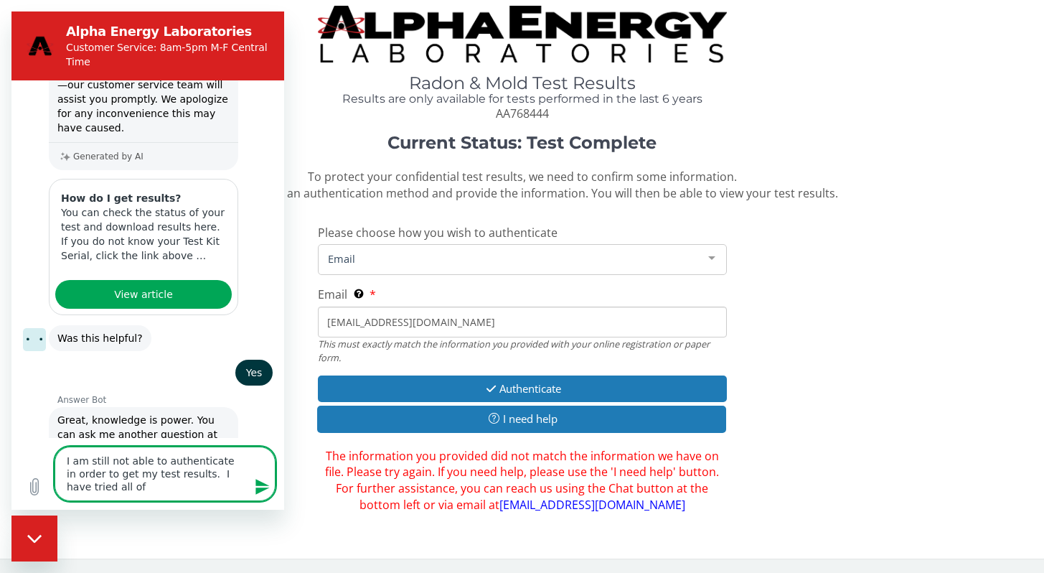
type textarea "x"
type textarea "I am still not able to authenticate in order to get my test results. I have tri…"
type textarea "x"
type textarea "I am still not able to authenticate in order to get my test results. I have tri…"
type textarea "x"
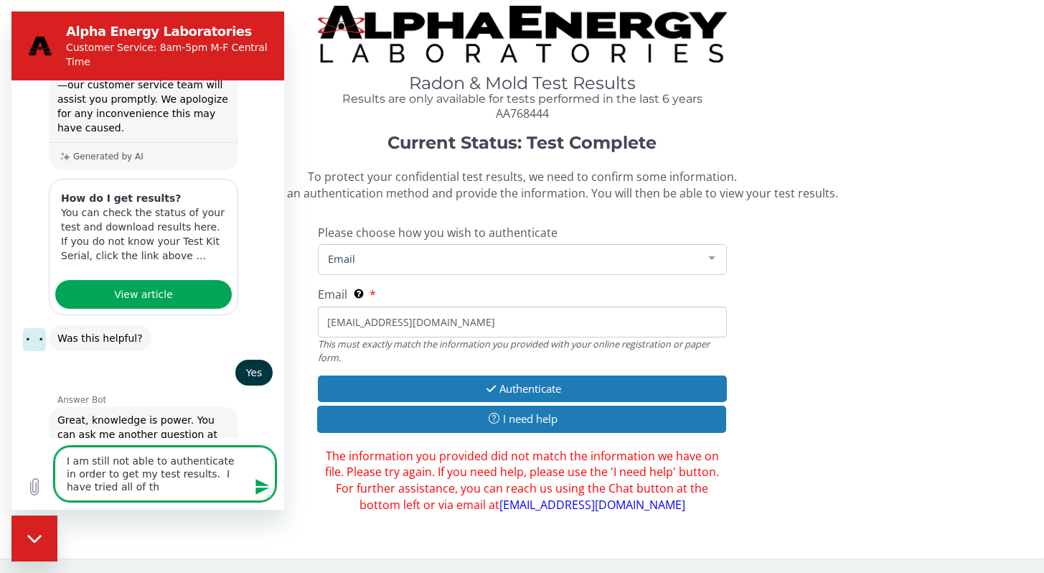
type textarea "I am still not able to authenticate in order to get my test results. I have tri…"
type textarea "x"
type textarea "I am still not able to authenticate in order to get my test results. I have tri…"
type textarea "x"
type textarea "I am still not able to authenticate in order to get my test results. I have tri…"
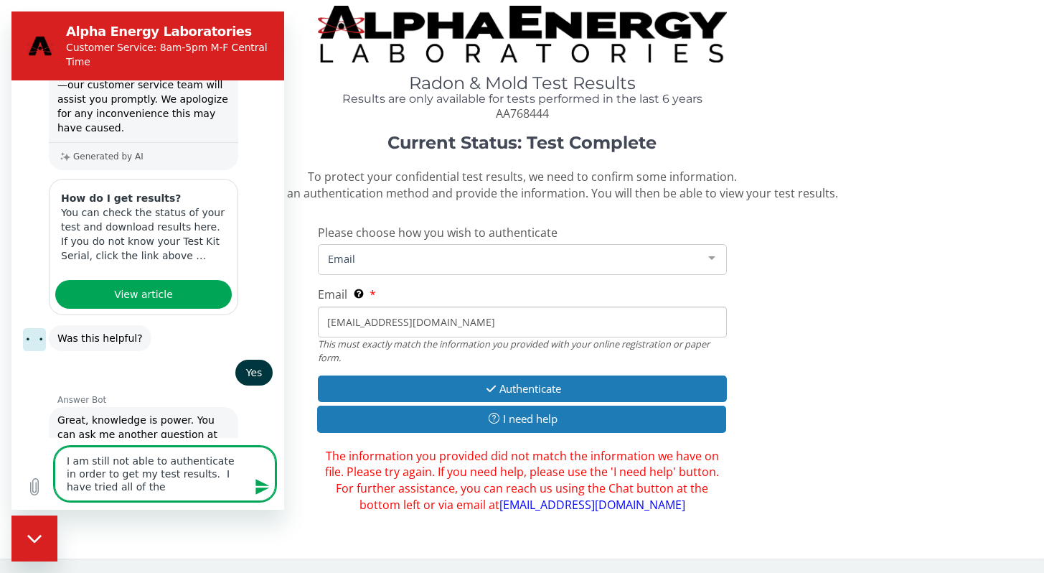
type textarea "x"
type textarea "I am still not able to authenticate in order to get my test results. I have tri…"
type textarea "x"
type textarea "I am still not able to authenticate in order to get my test results. I have tri…"
type textarea "x"
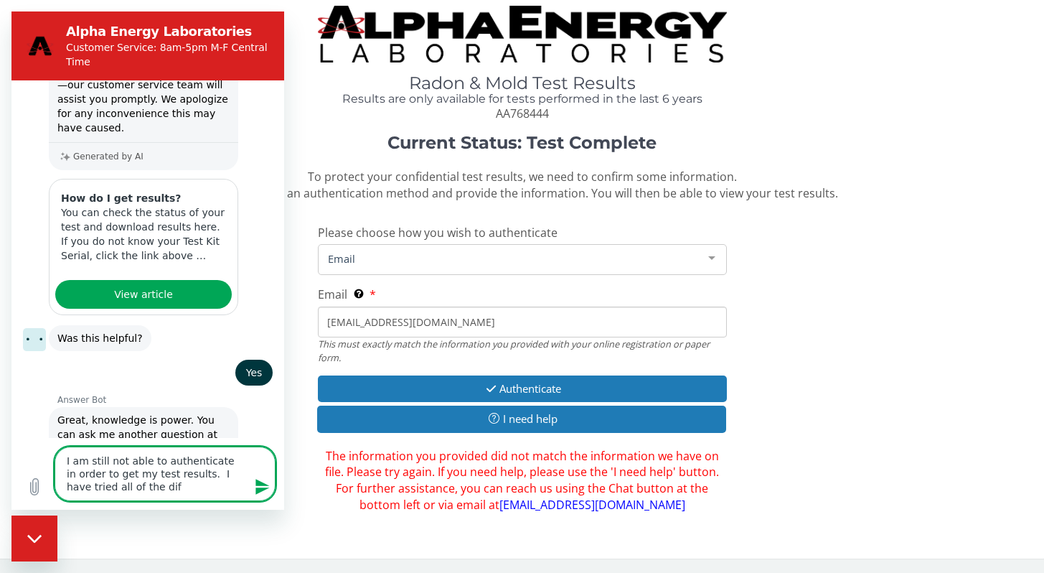
type textarea "I am still not able to authenticate in order to get my test results. I have tri…"
type textarea "x"
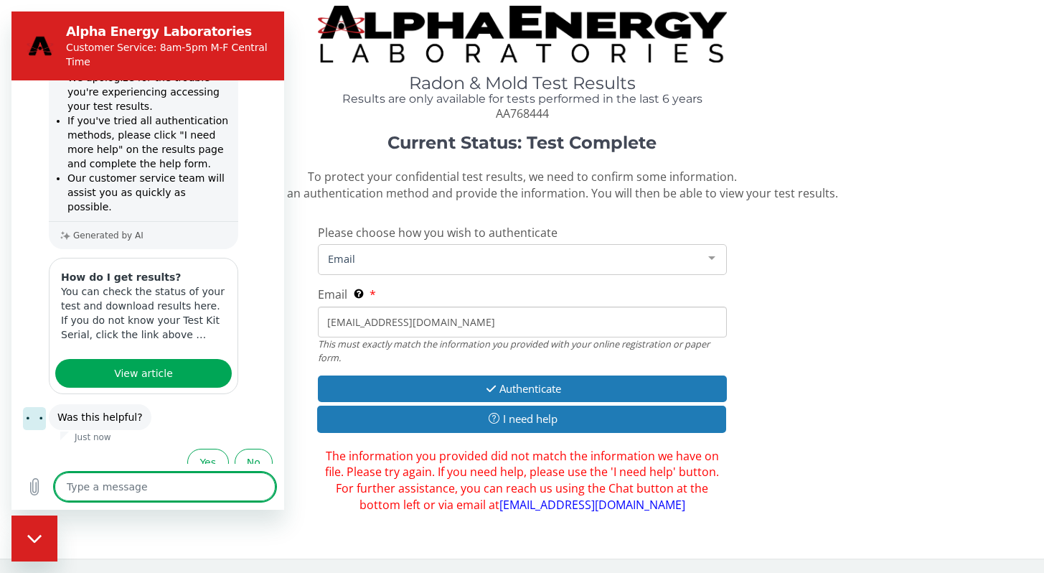
scroll to position [1462, 0]
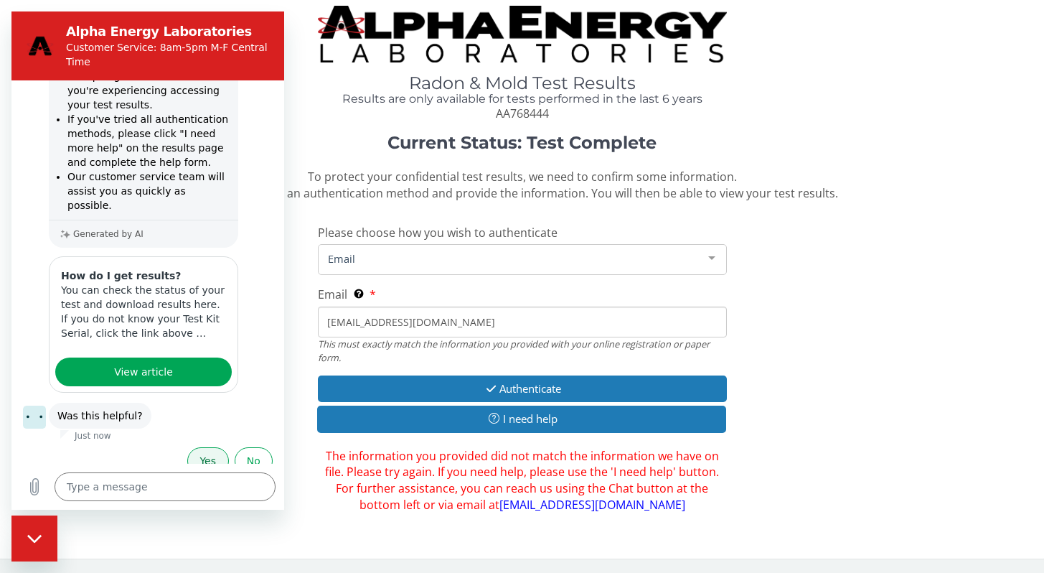
click at [193, 450] on button "Yes" at bounding box center [208, 460] width 42 height 27
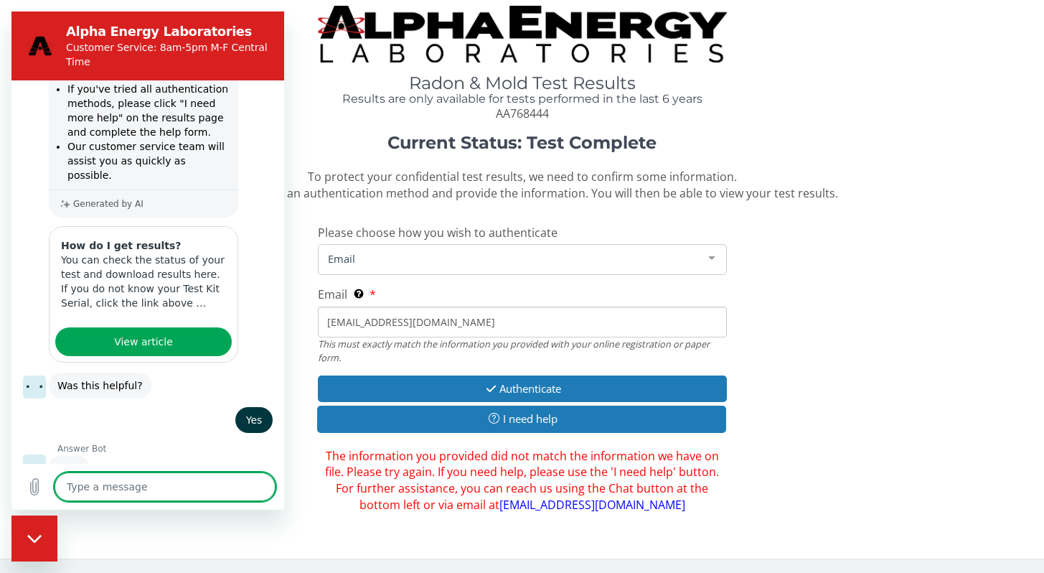
scroll to position [1491, 0]
click at [26, 544] on div "Close messaging window" at bounding box center [34, 538] width 43 height 43
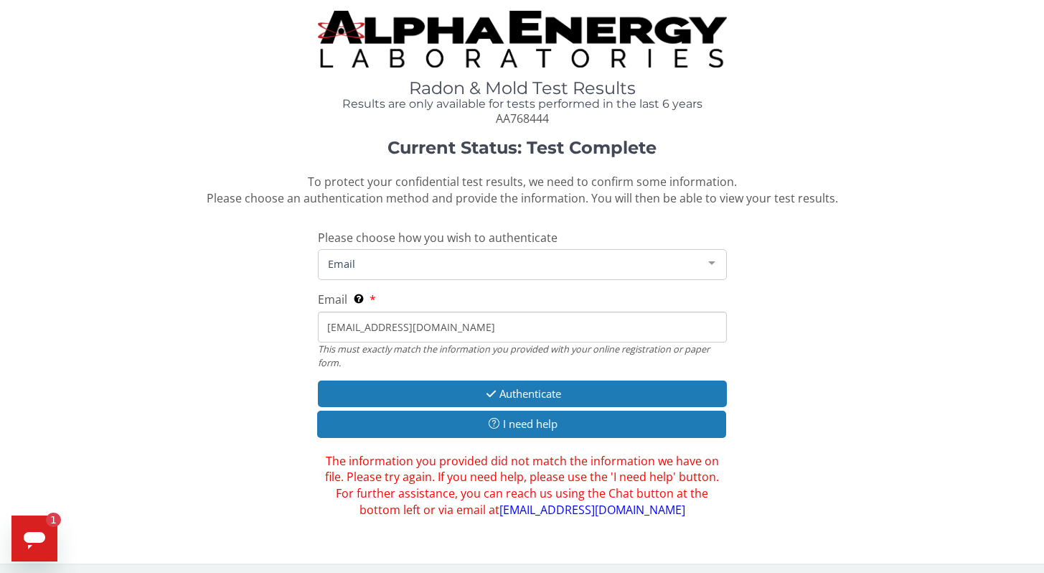
scroll to position [5, 0]
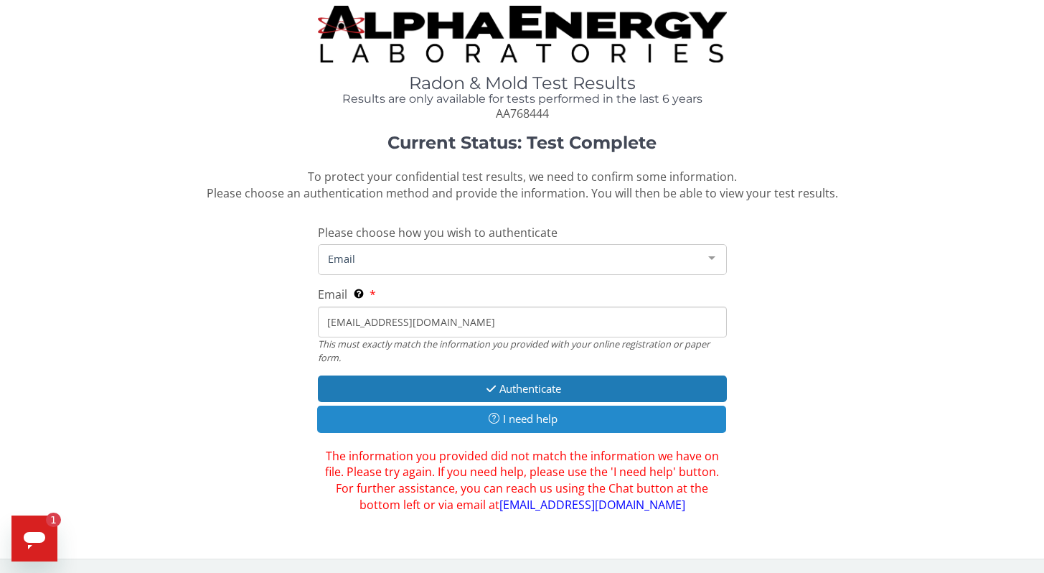
click at [518, 416] on button "I need help" at bounding box center [521, 418] width 409 height 27
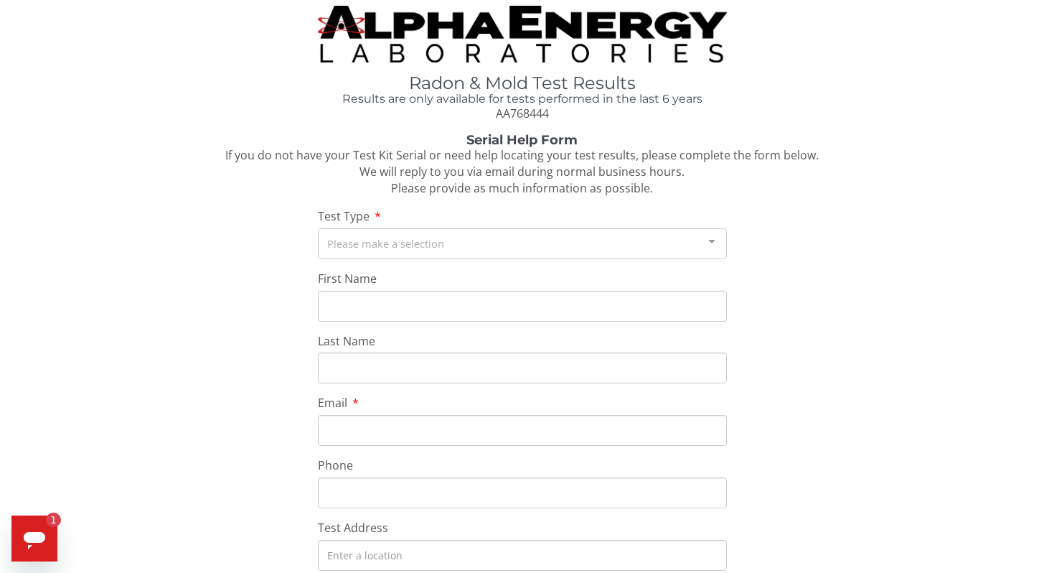
click at [416, 239] on div "Please make a selection" at bounding box center [522, 243] width 409 height 31
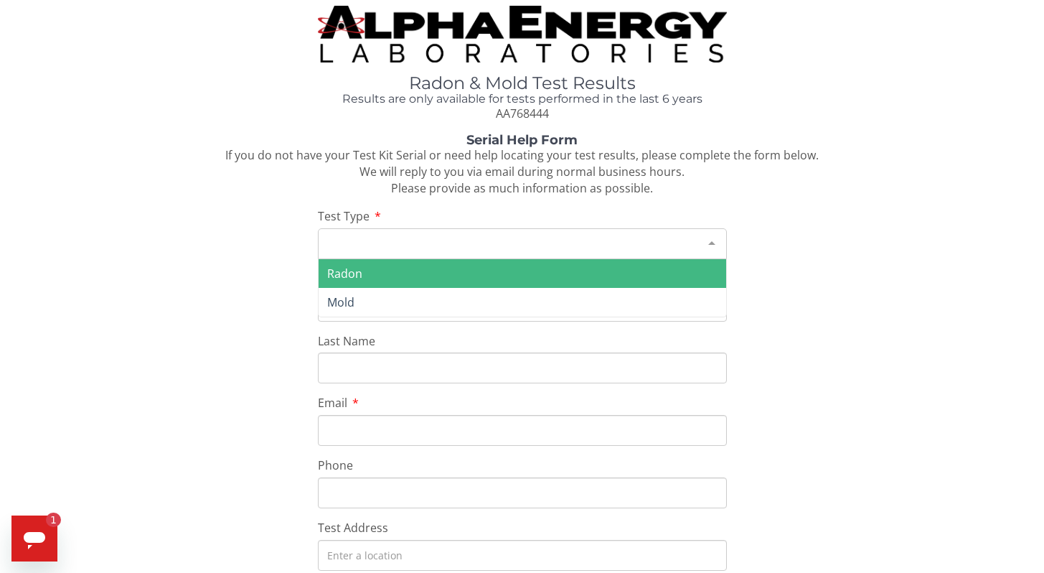
click at [395, 271] on span "Radon" at bounding box center [523, 273] width 408 height 29
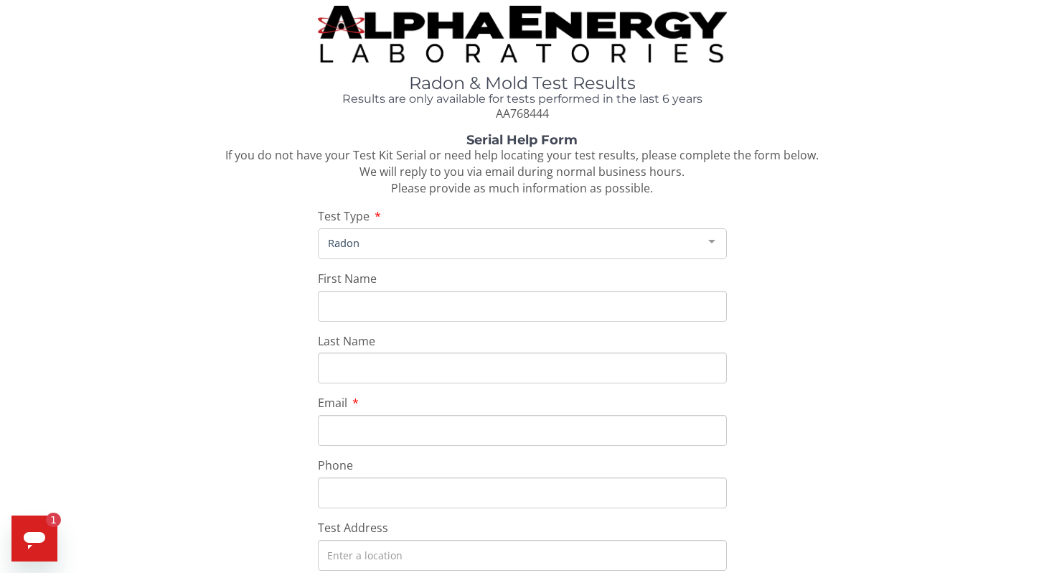
click at [372, 306] on input "First Name" at bounding box center [522, 306] width 409 height 31
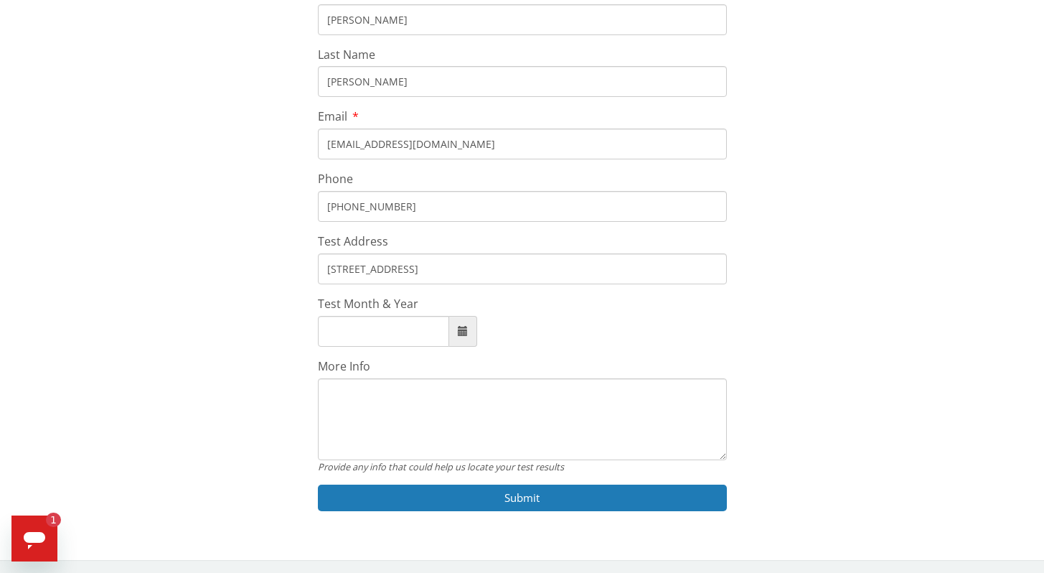
scroll to position [293, 0]
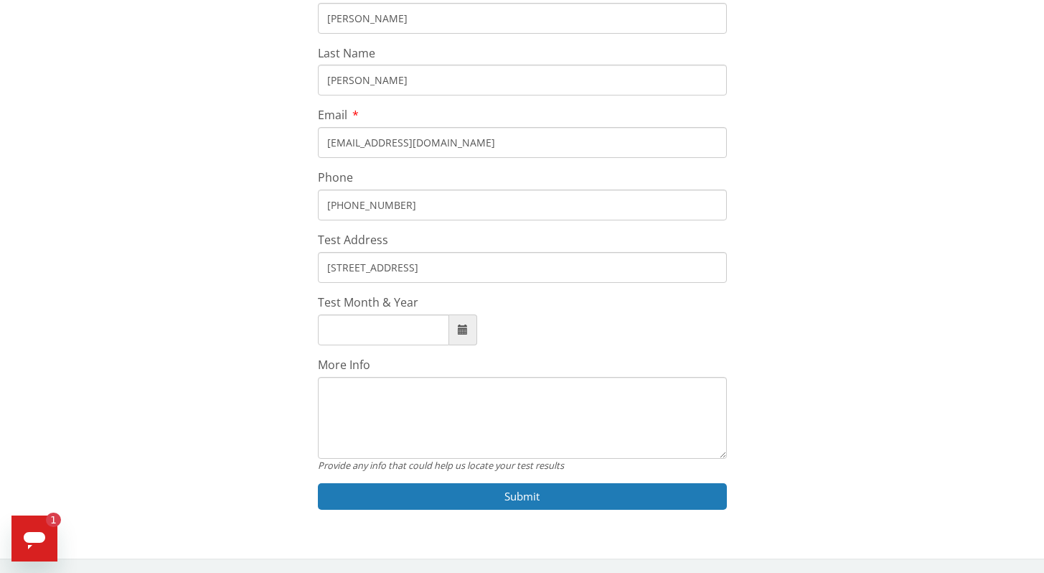
click at [439, 307] on div "Test Month & Year" at bounding box center [522, 319] width 409 height 51
click at [423, 329] on input "Test Month & Year" at bounding box center [383, 329] width 131 height 31
click at [341, 393] on textarea "More Info" at bounding box center [522, 418] width 409 height 82
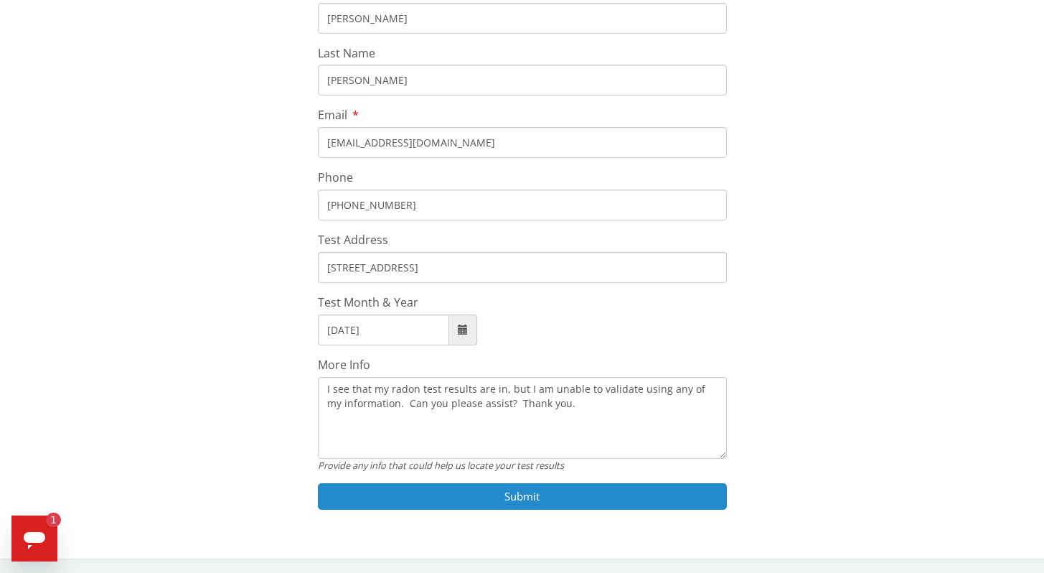
click at [489, 495] on button "Submit" at bounding box center [522, 496] width 409 height 27
click at [515, 499] on button "Submit" at bounding box center [522, 496] width 409 height 27
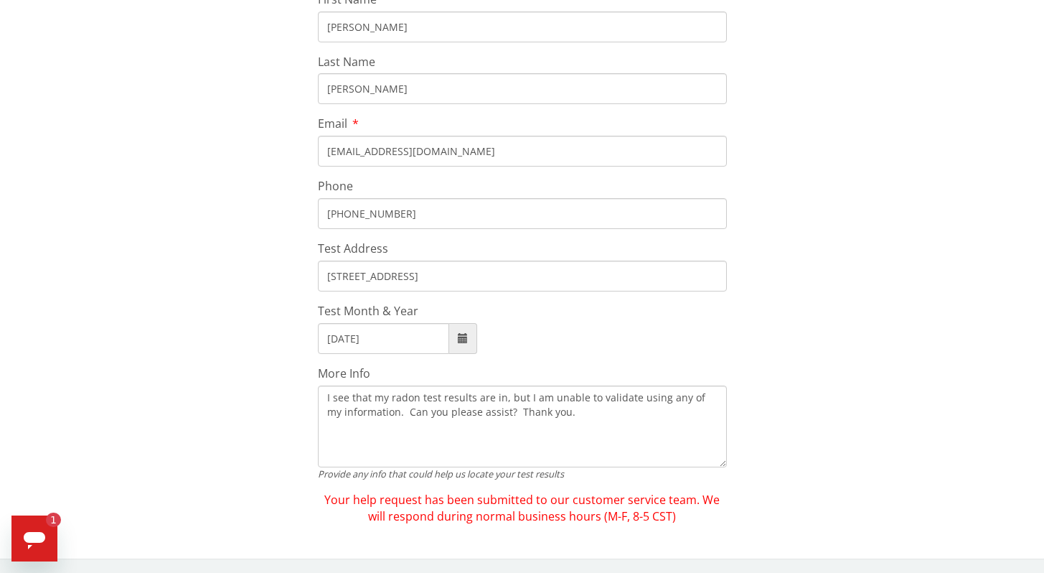
scroll to position [0, 0]
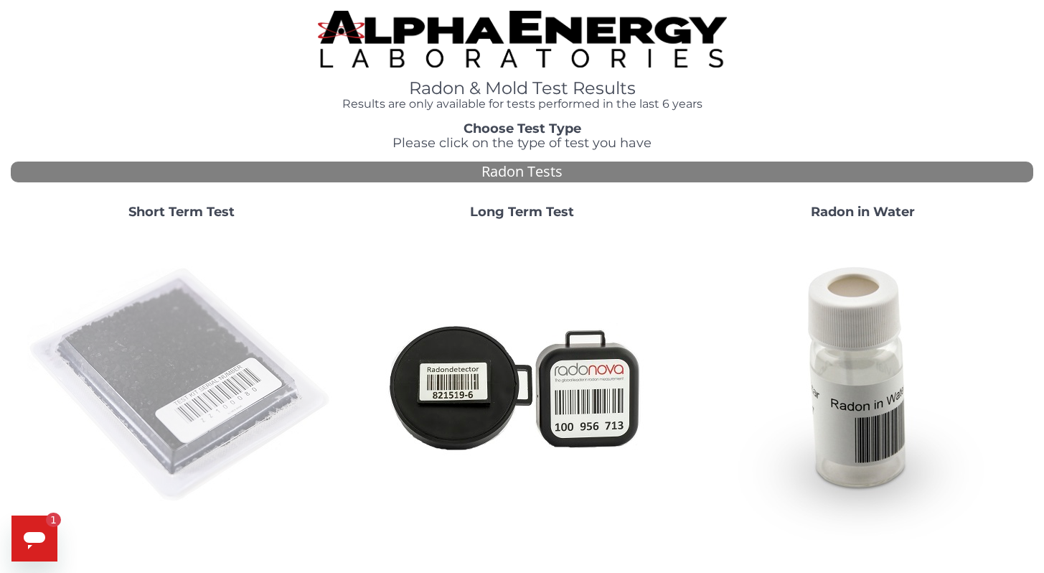
click at [237, 384] on img at bounding box center [181, 385] width 309 height 309
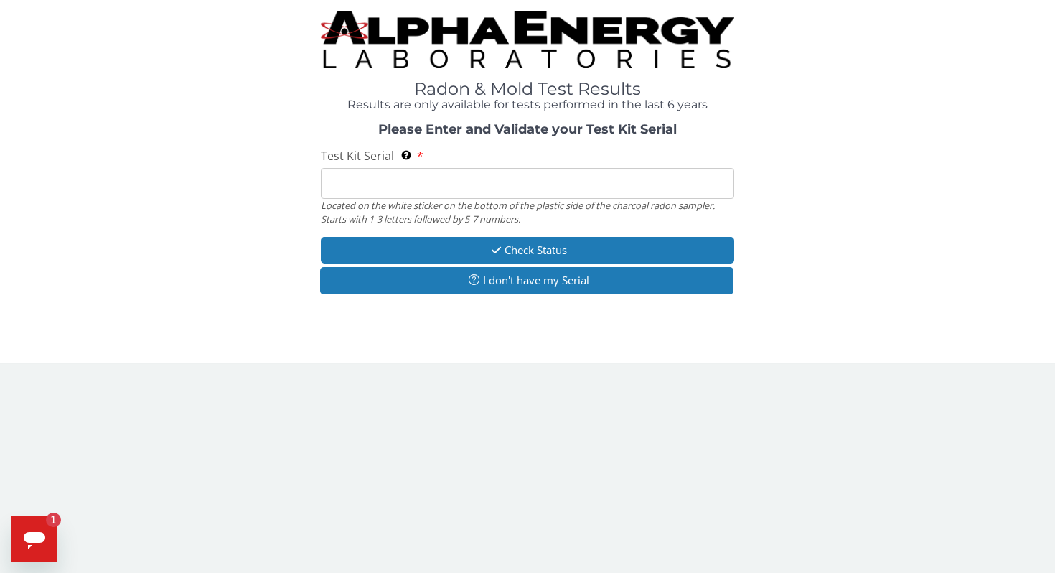
click at [515, 182] on input "Test Kit Serial Located on the white sticker on the bottom of the plastic side …" at bounding box center [527, 183] width 413 height 31
type input "AA768444"
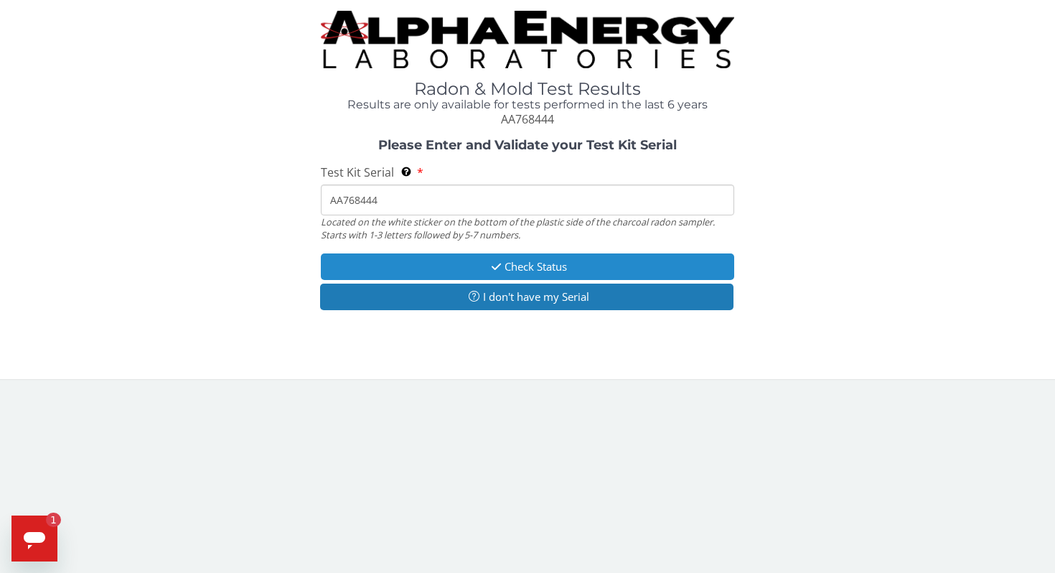
click at [507, 263] on button "Check Status" at bounding box center [527, 266] width 413 height 27
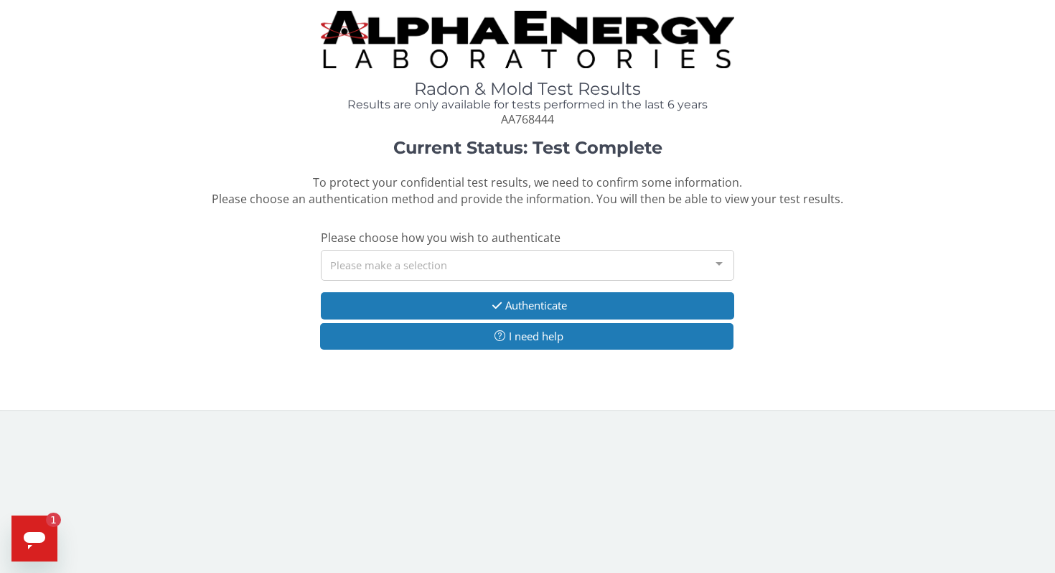
click at [486, 266] on div "Please make a selection" at bounding box center [527, 265] width 413 height 31
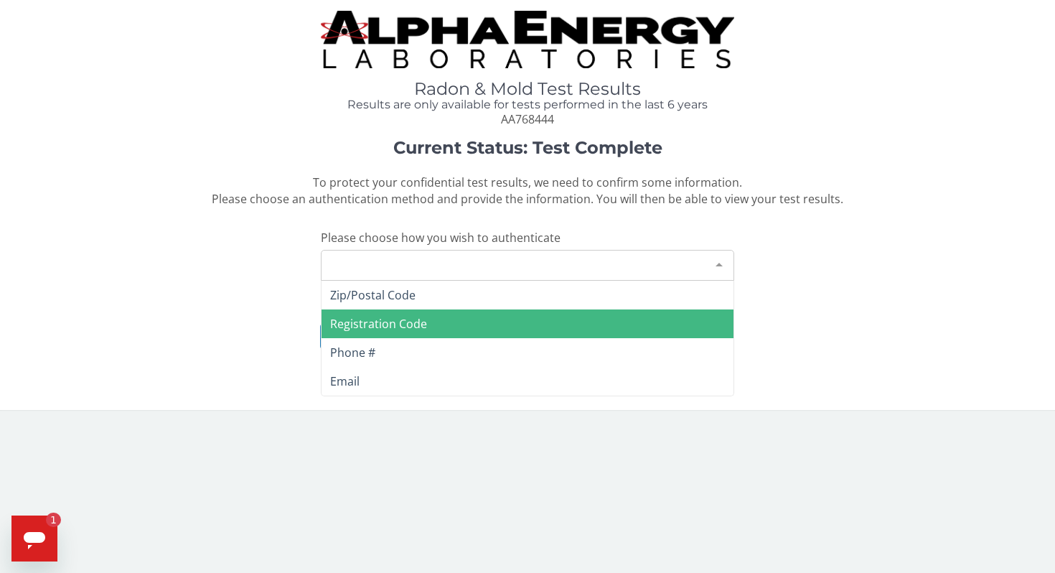
click at [418, 329] on span "Registration Code" at bounding box center [378, 324] width 97 height 16
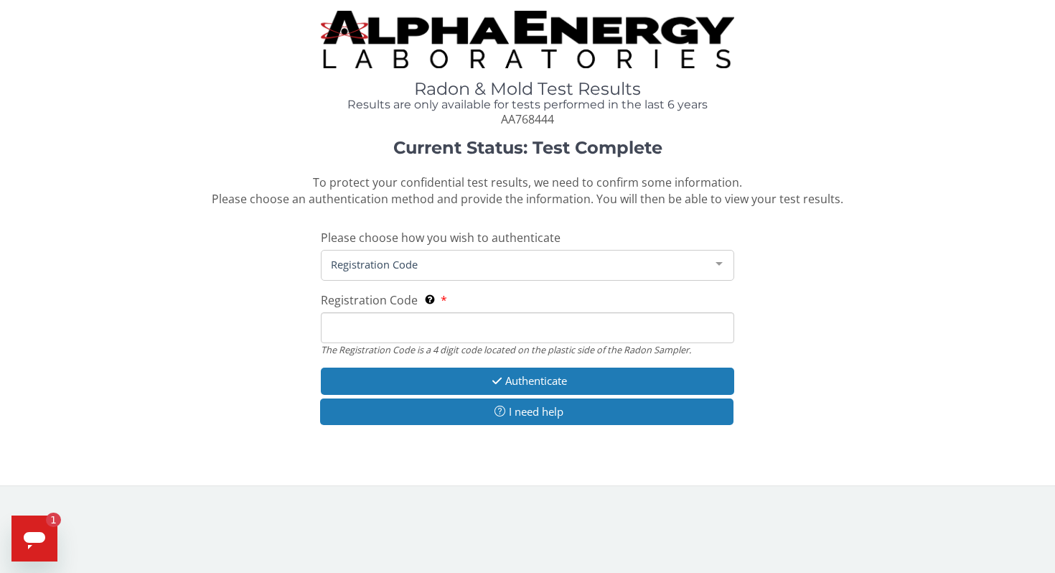
click at [471, 333] on input "Registration Code The Registration Code is a 4 digit code located on the plasti…" at bounding box center [527, 327] width 413 height 31
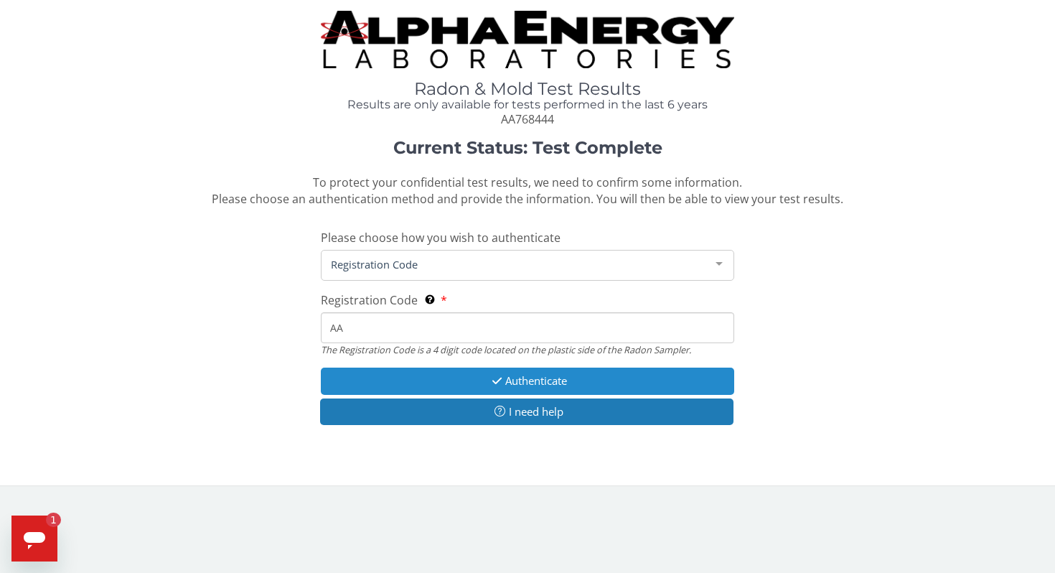
type input "A"
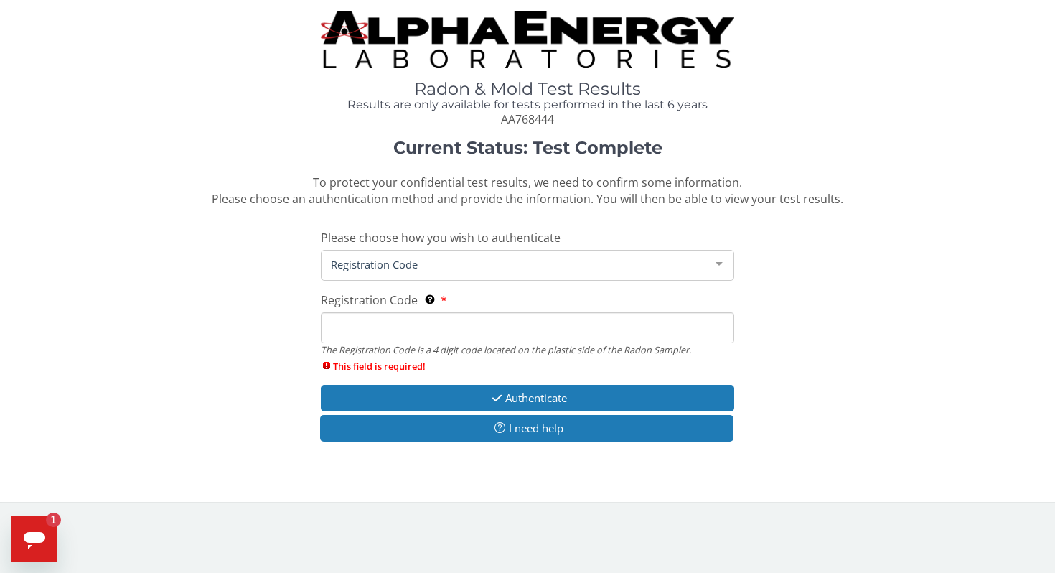
click at [712, 266] on div at bounding box center [719, 263] width 29 height 27
